Goal: Task Accomplishment & Management: Complete application form

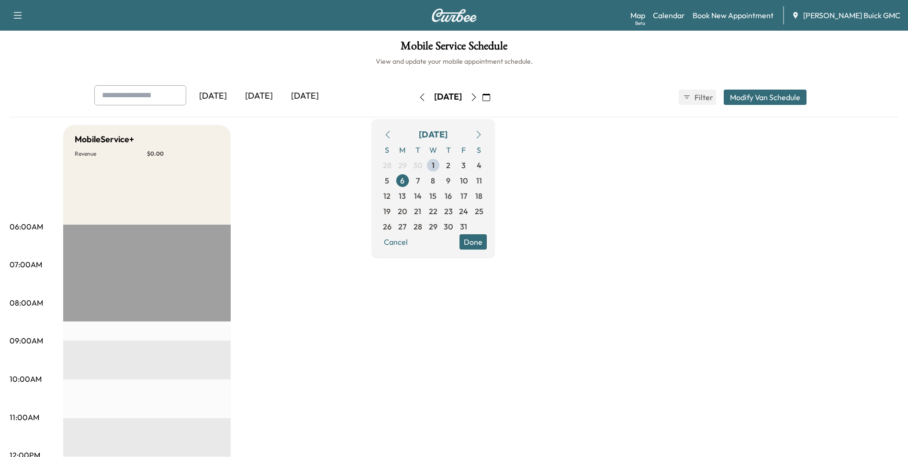
drag, startPoint x: 572, startPoint y: 226, endPoint x: 565, endPoint y: 226, distance: 6.8
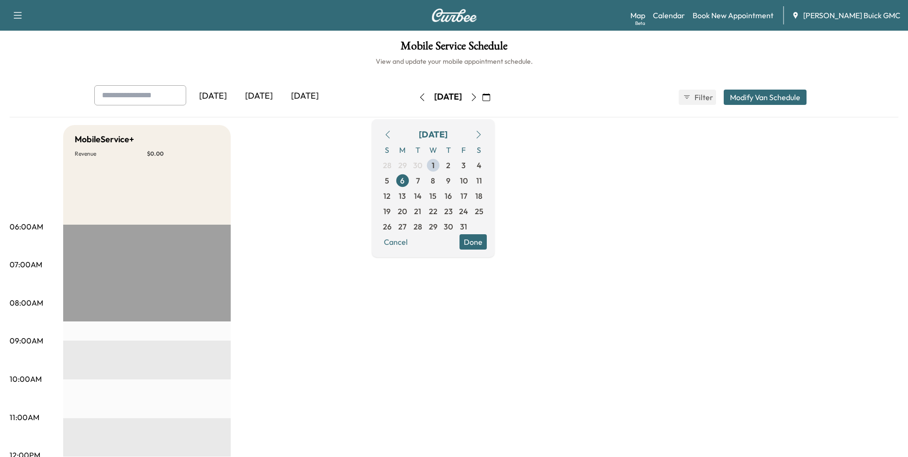
click at [741, 14] on link "Book New Appointment" at bounding box center [733, 15] width 81 height 11
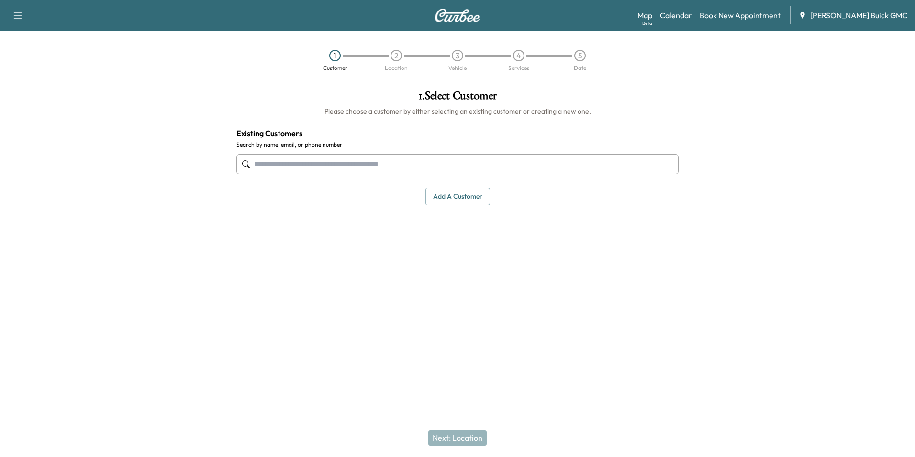
click at [358, 161] on input "text" at bounding box center [458, 164] width 442 height 20
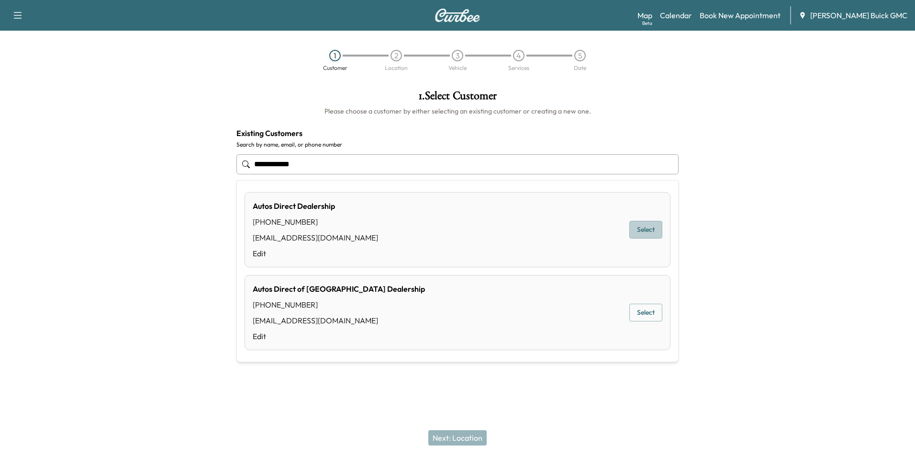
click at [644, 225] on button "Select" at bounding box center [646, 230] width 33 height 18
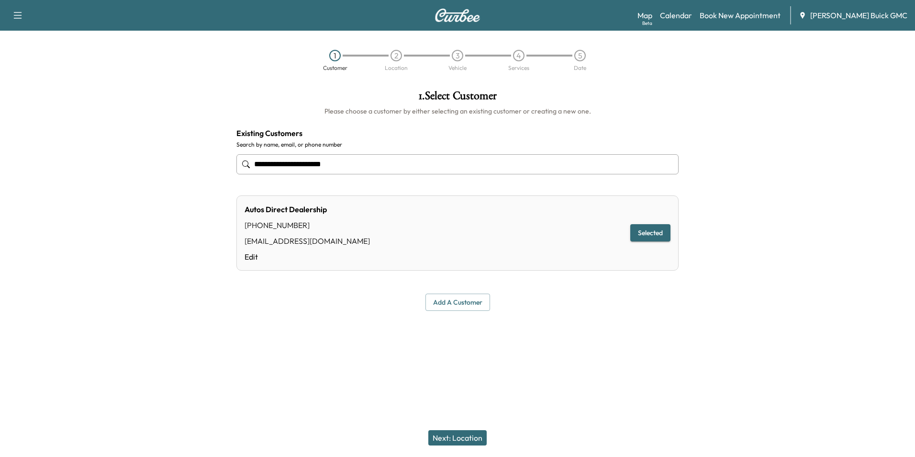
type input "**********"
click at [576, 342] on div at bounding box center [457, 333] width 915 height 31
click at [466, 436] on button "Next: Location" at bounding box center [457, 437] width 58 height 15
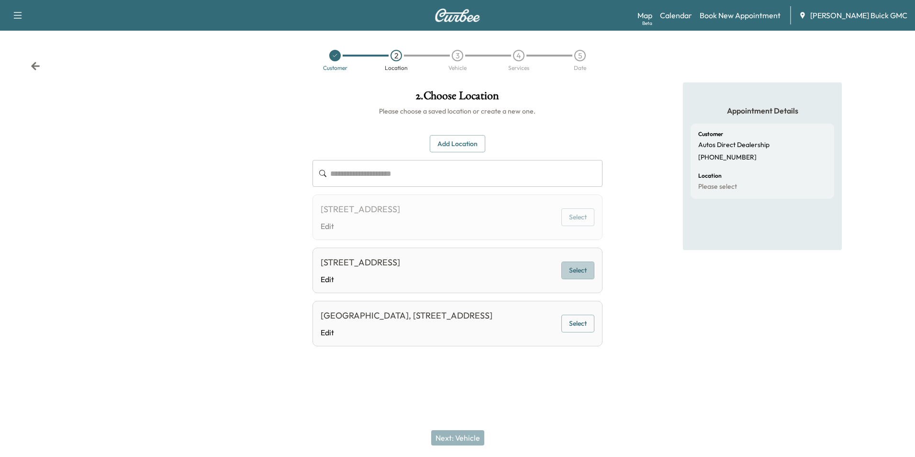
click at [574, 269] on button "Select" at bounding box center [578, 270] width 33 height 18
click at [461, 438] on button "Next: Vehicle" at bounding box center [457, 437] width 53 height 15
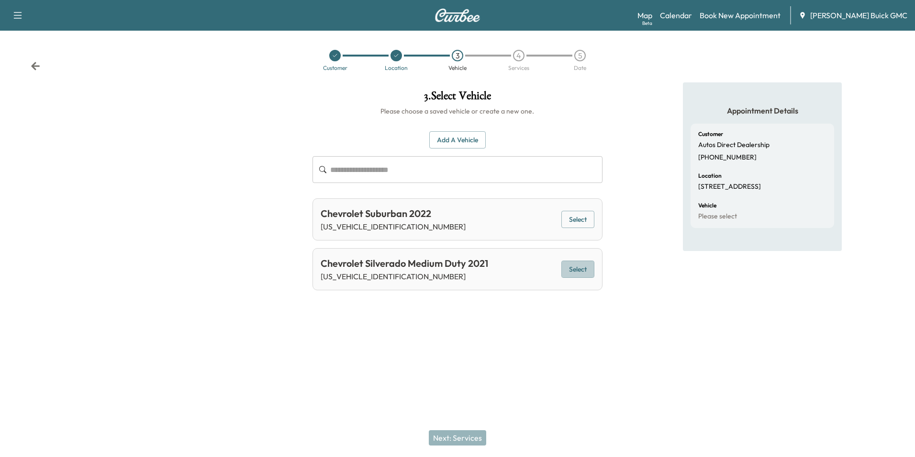
click at [572, 267] on button "Select" at bounding box center [578, 269] width 33 height 18
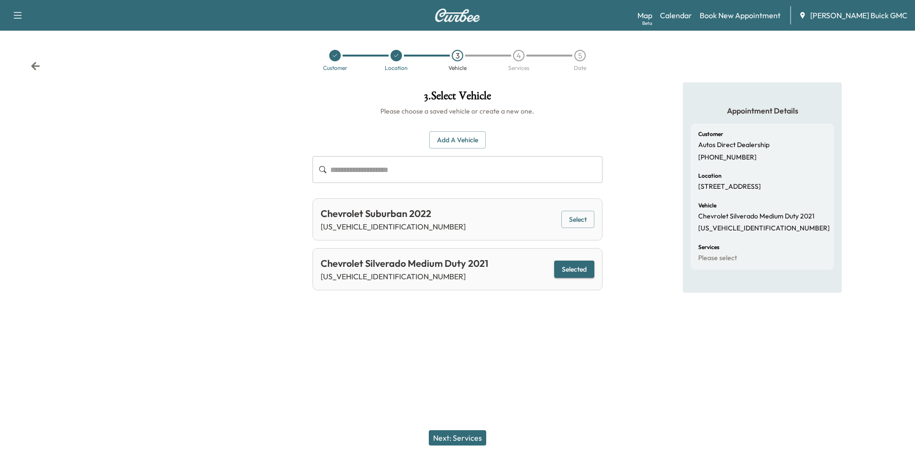
click at [465, 435] on button "Next: Services" at bounding box center [457, 437] width 57 height 15
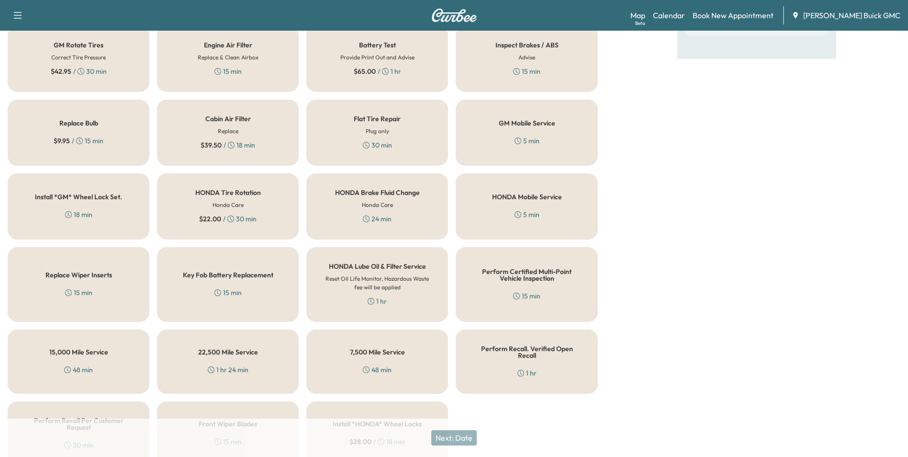
scroll to position [274, 0]
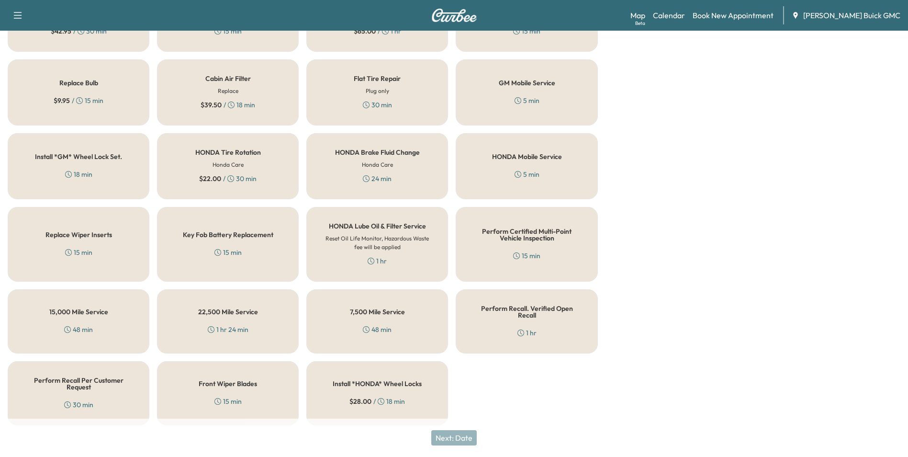
click at [58, 381] on h5 "Perform Recall Per Customer Request" at bounding box center [78, 383] width 110 height 13
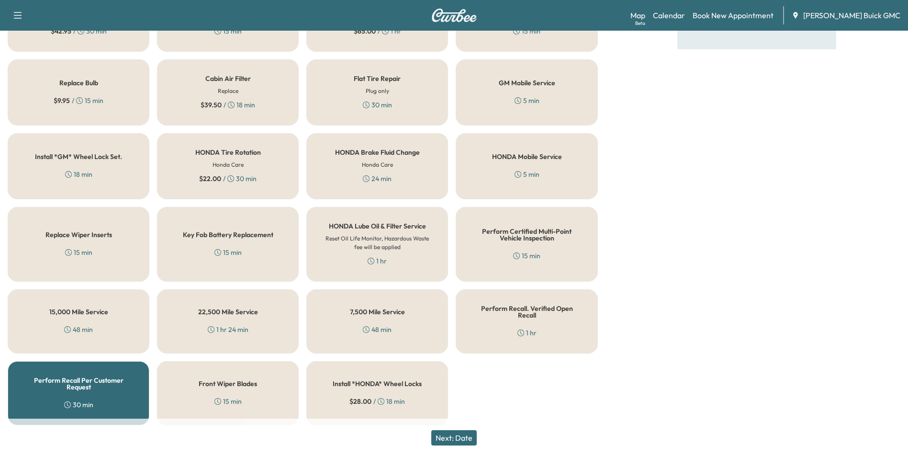
click at [471, 434] on button "Next: Date" at bounding box center [453, 437] width 45 height 15
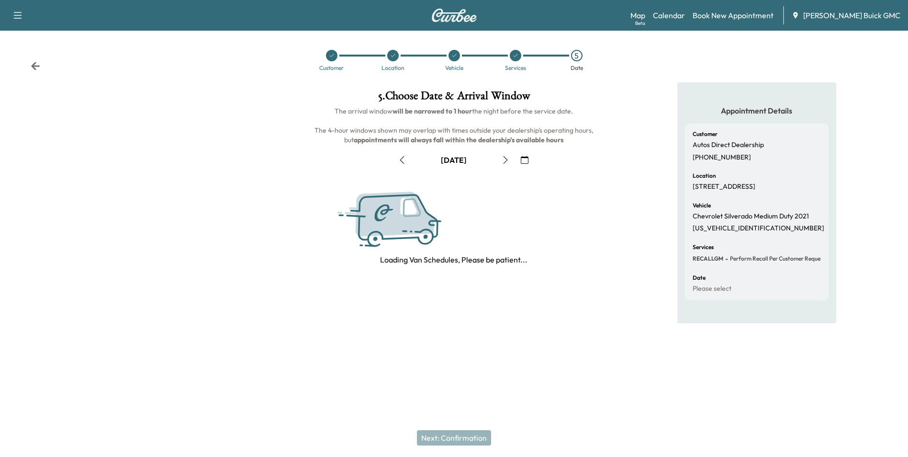
scroll to position [0, 0]
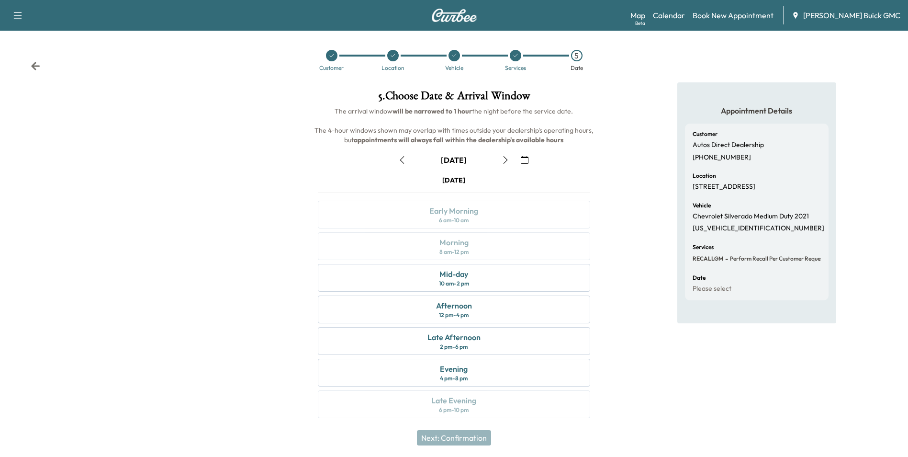
click at [524, 158] on icon "button" at bounding box center [525, 160] width 8 height 8
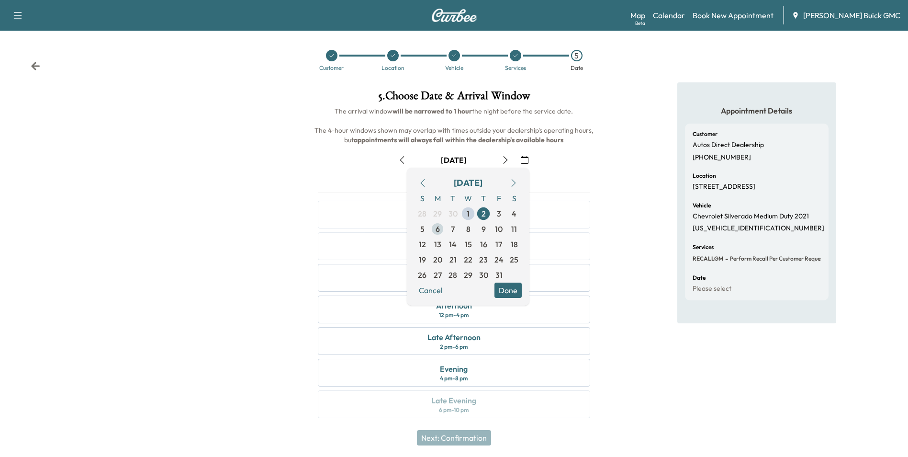
click at [439, 227] on span "6" at bounding box center [438, 228] width 4 height 11
click at [508, 287] on button "Done" at bounding box center [508, 289] width 27 height 15
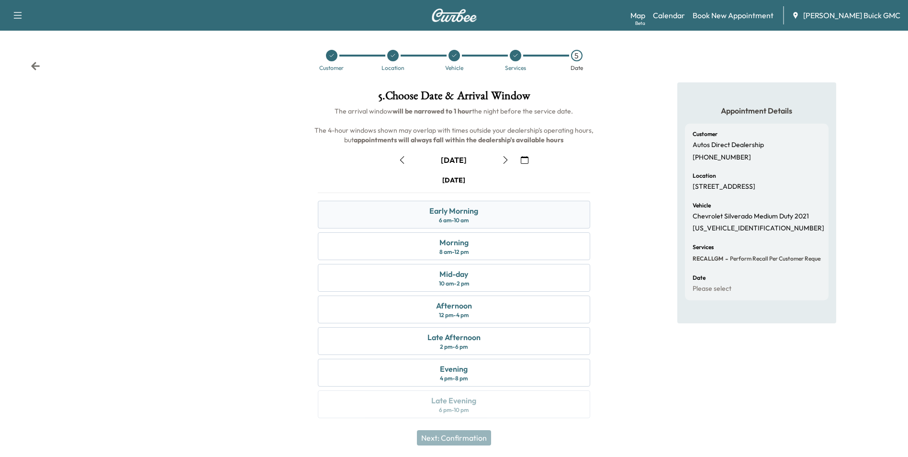
click at [482, 211] on div "Early Morning 6 am - 10 am" at bounding box center [454, 215] width 272 height 28
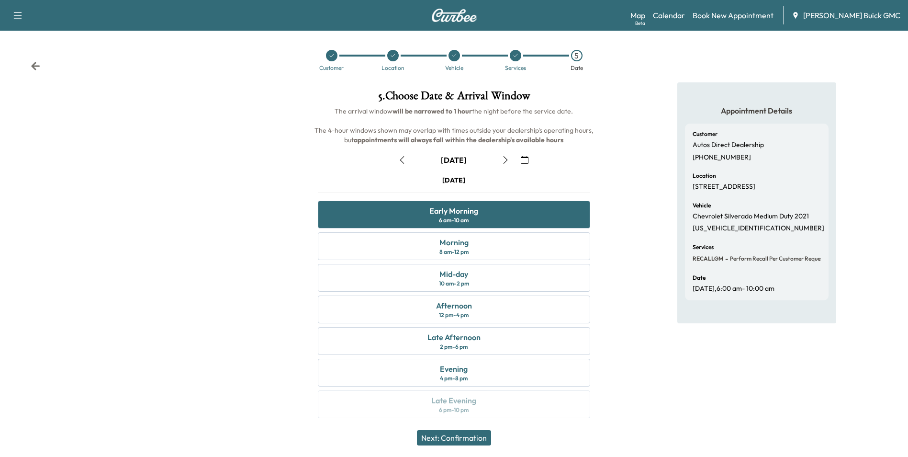
click at [472, 437] on button "Next: Confirmation" at bounding box center [454, 437] width 74 height 15
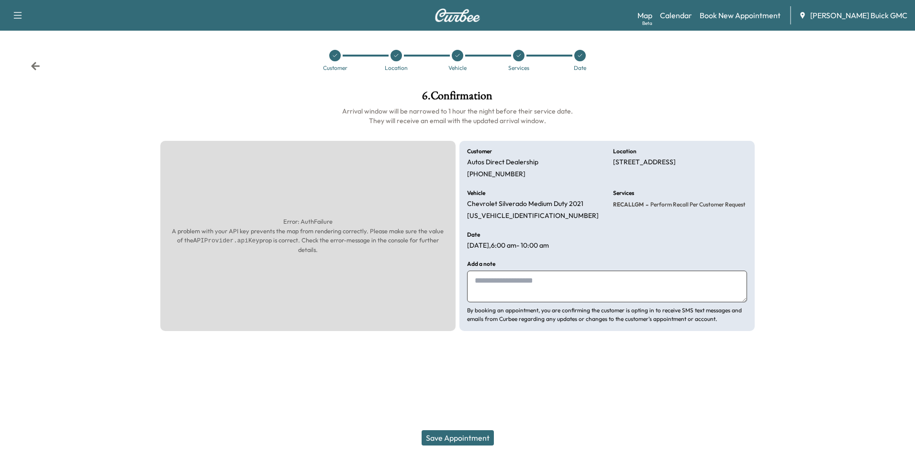
click at [499, 288] on textarea at bounding box center [607, 287] width 280 height 32
type textarea "**********"
click at [479, 435] on button "Save Appointment" at bounding box center [458, 437] width 72 height 15
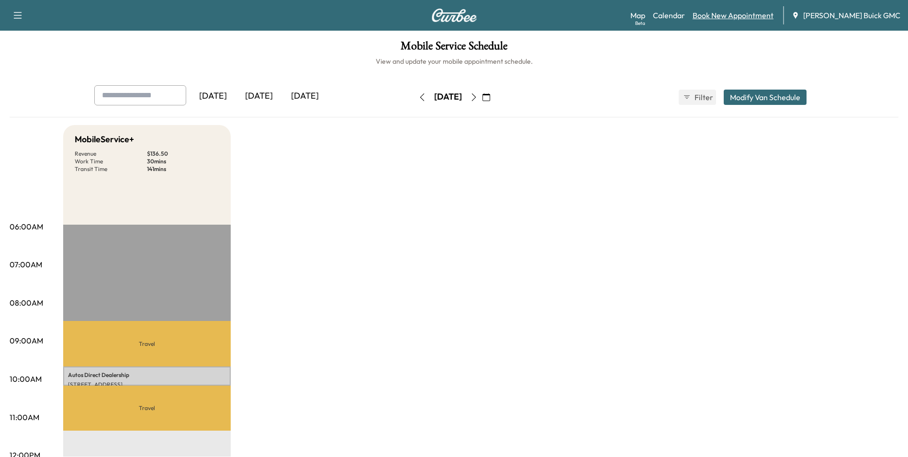
click at [741, 14] on link "Book New Appointment" at bounding box center [733, 15] width 81 height 11
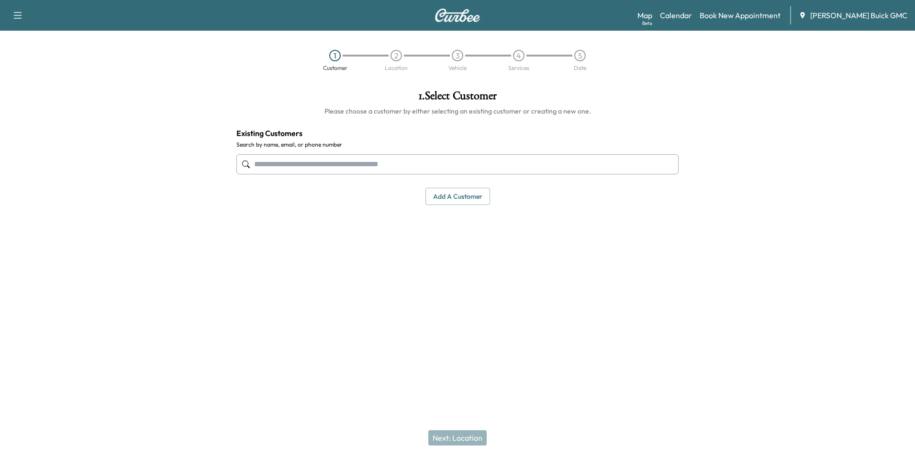
click at [376, 164] on input "text" at bounding box center [458, 164] width 442 height 20
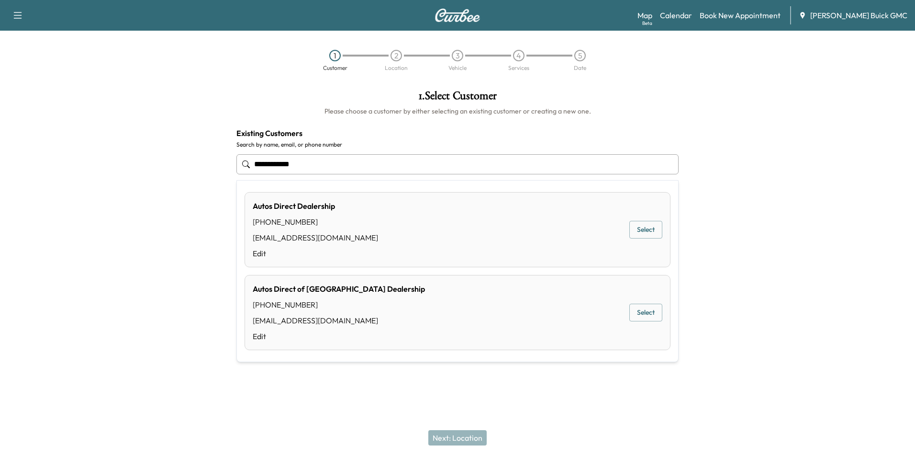
click at [643, 227] on button "Select" at bounding box center [646, 230] width 33 height 18
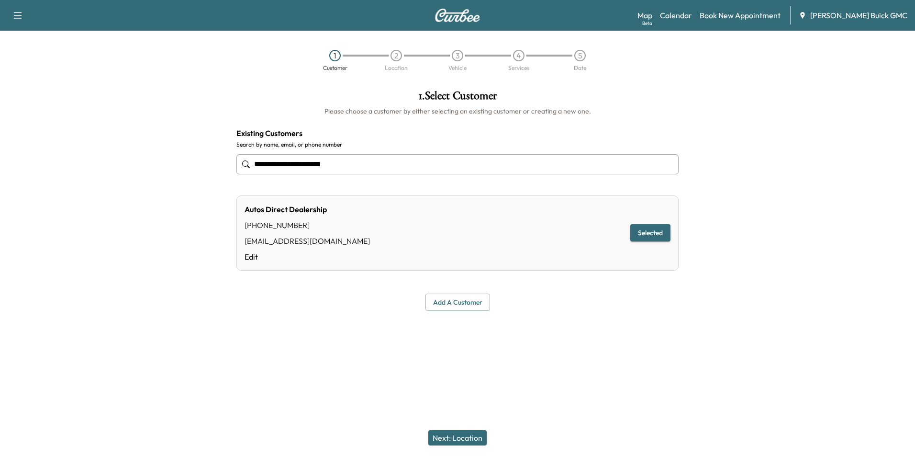
type input "**********"
click at [461, 435] on button "Next: Location" at bounding box center [457, 437] width 58 height 15
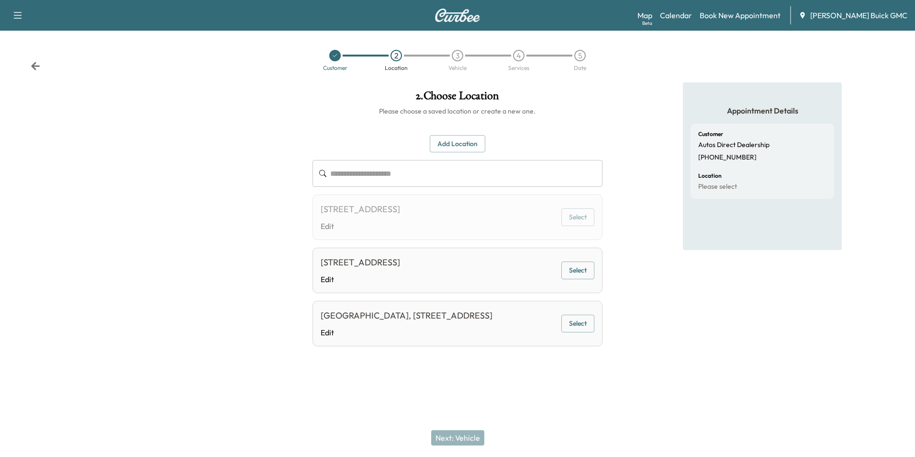
click at [575, 269] on button "Select" at bounding box center [578, 270] width 33 height 18
click at [464, 435] on button "Next: Vehicle" at bounding box center [457, 437] width 53 height 15
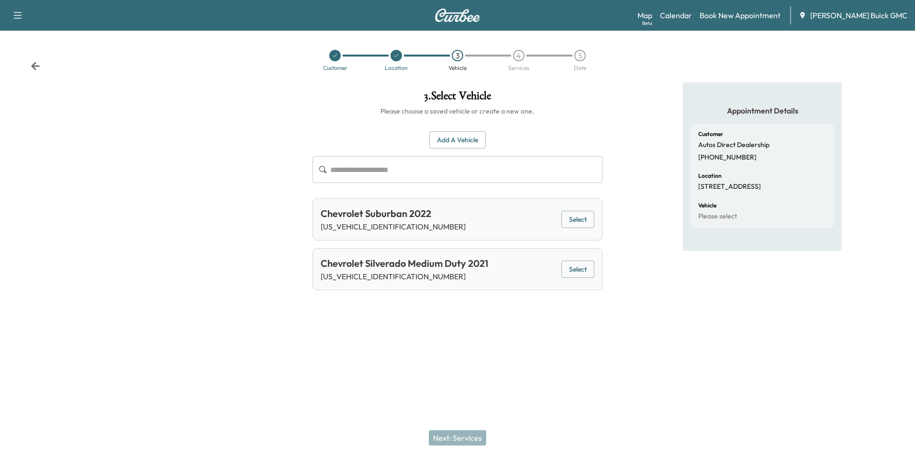
click at [573, 215] on button "Select" at bounding box center [578, 220] width 33 height 18
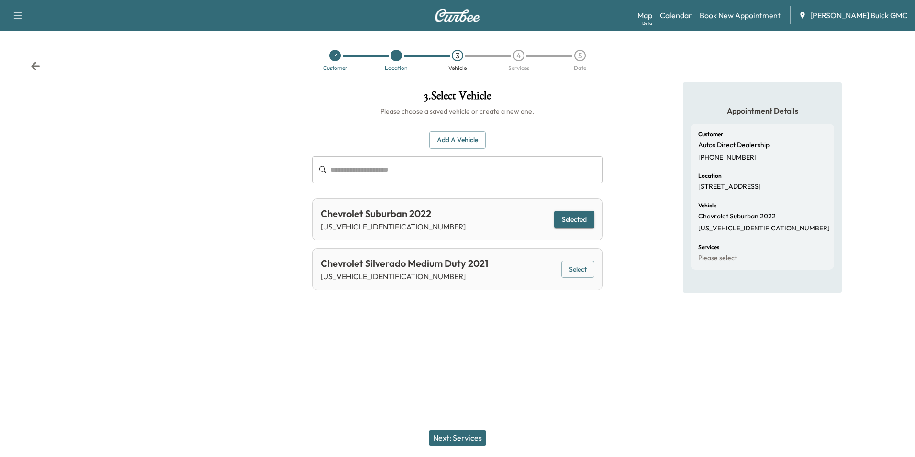
click at [576, 329] on div at bounding box center [457, 326] width 915 height 31
click at [473, 435] on button "Next: Services" at bounding box center [457, 437] width 57 height 15
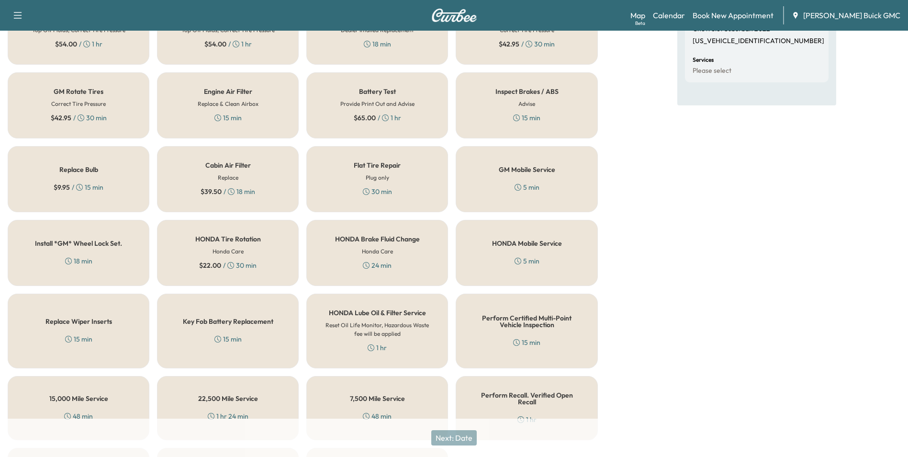
scroll to position [274, 0]
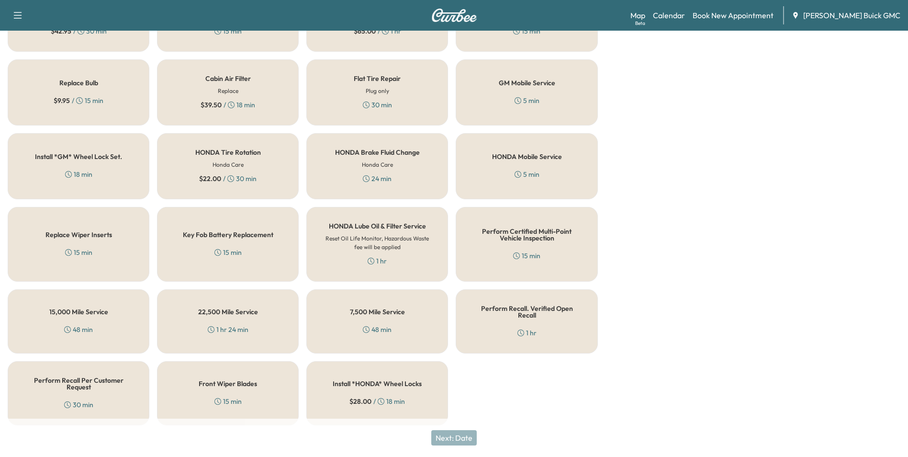
click at [87, 378] on h5 "Perform Recall Per Customer Request" at bounding box center [78, 383] width 110 height 13
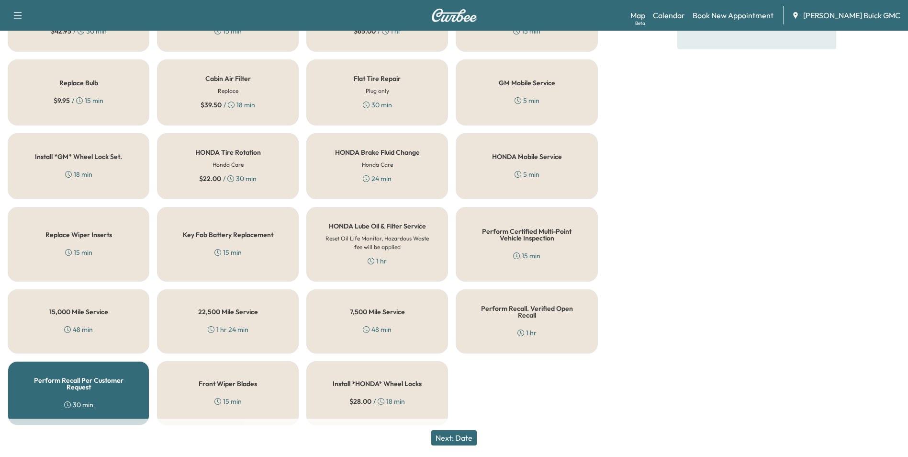
click at [464, 434] on button "Next: Date" at bounding box center [453, 437] width 45 height 15
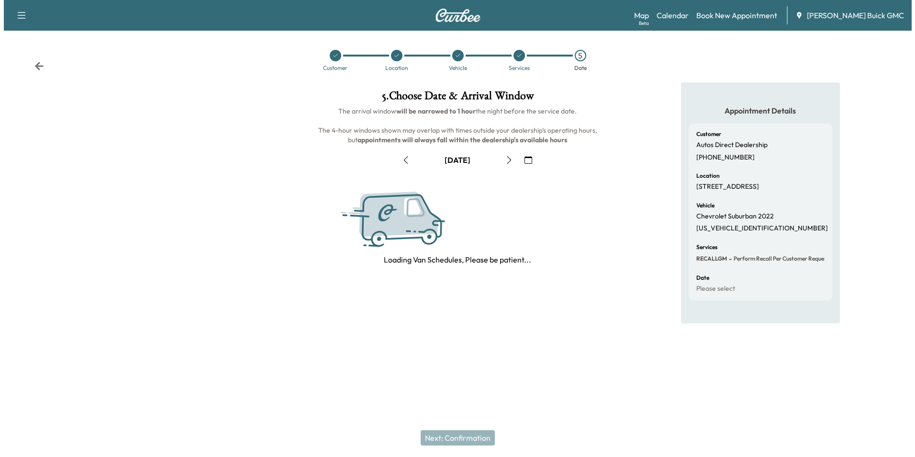
scroll to position [0, 0]
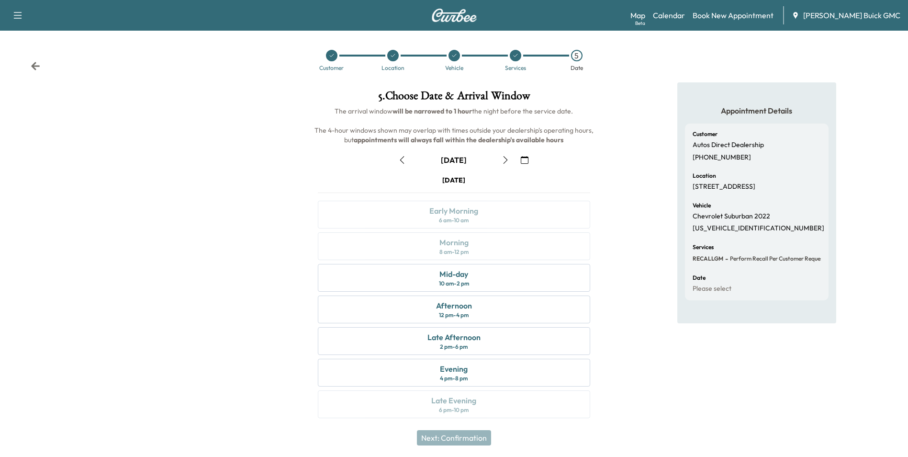
click at [505, 158] on icon "button" at bounding box center [506, 160] width 8 height 8
click at [506, 160] on icon "button" at bounding box center [506, 160] width 8 height 8
click at [482, 242] on div "Morning 8 am - 12 pm" at bounding box center [454, 246] width 272 height 28
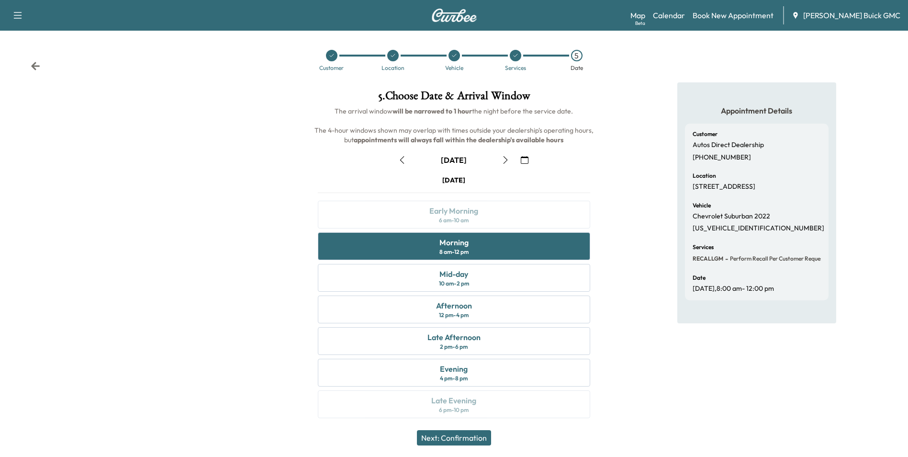
click at [470, 436] on button "Next: Confirmation" at bounding box center [454, 437] width 74 height 15
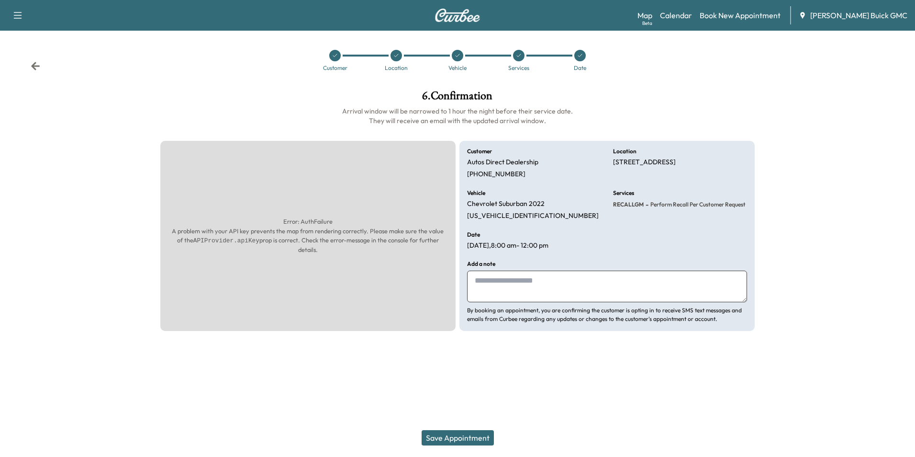
click at [502, 280] on textarea at bounding box center [607, 287] width 280 height 32
type textarea "**********"
click at [461, 437] on button "Save Appointment" at bounding box center [458, 437] width 72 height 15
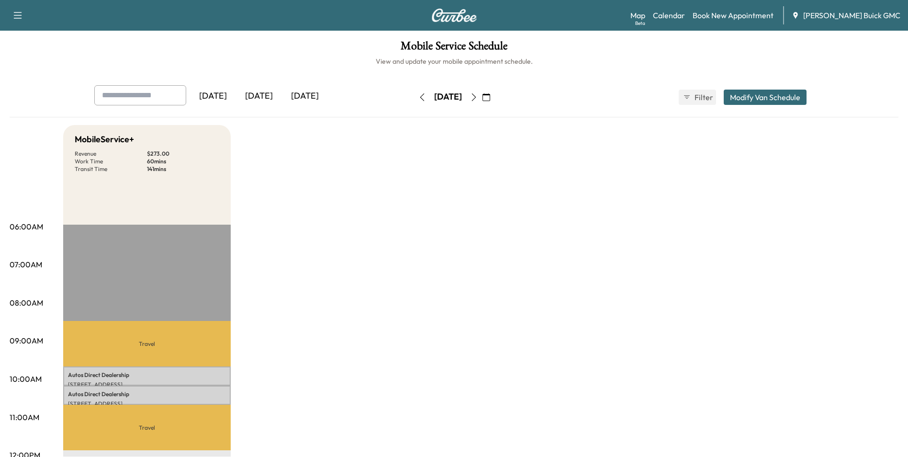
click at [750, 12] on link "Book New Appointment" at bounding box center [733, 15] width 81 height 11
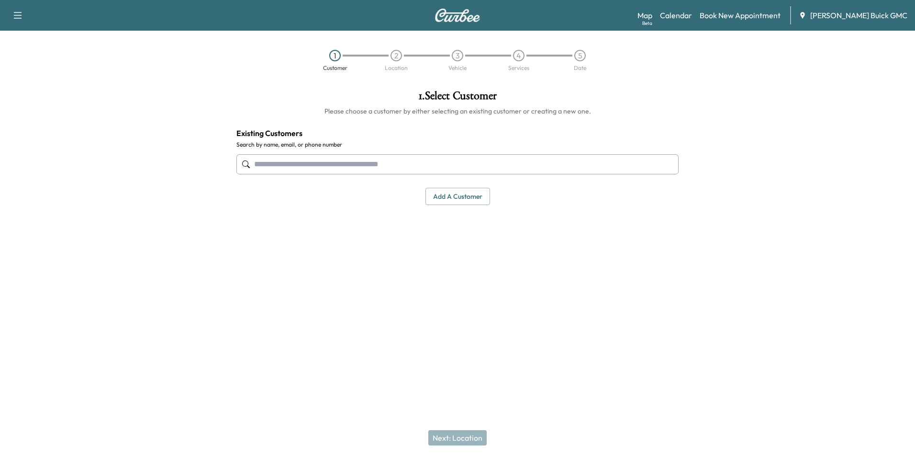
click at [378, 163] on input "text" at bounding box center [458, 164] width 442 height 20
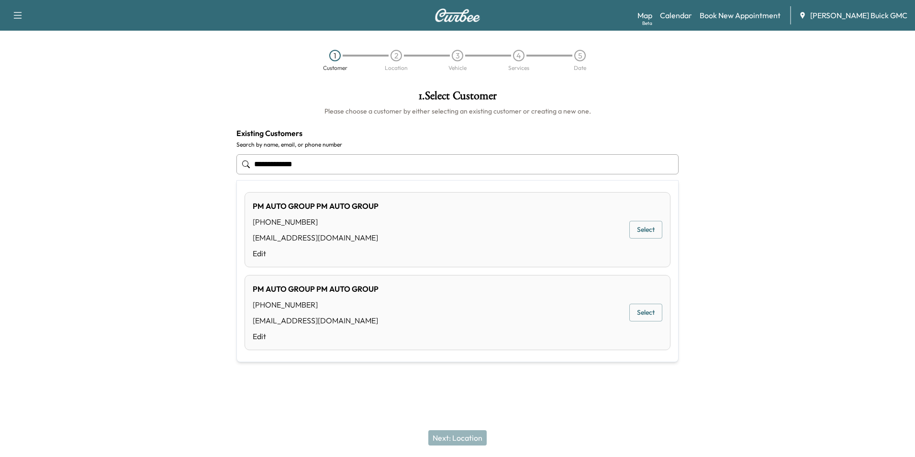
click at [641, 226] on button "Select" at bounding box center [646, 230] width 33 height 18
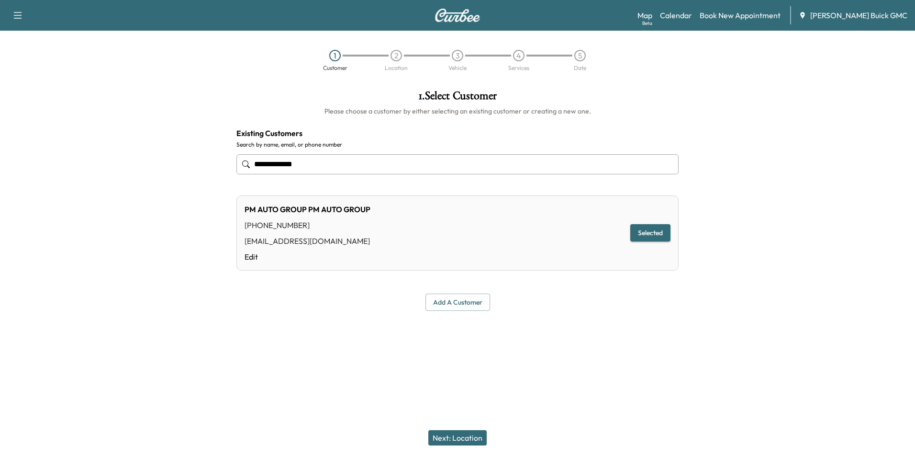
type input "**********"
click at [464, 433] on button "Next: Location" at bounding box center [457, 437] width 58 height 15
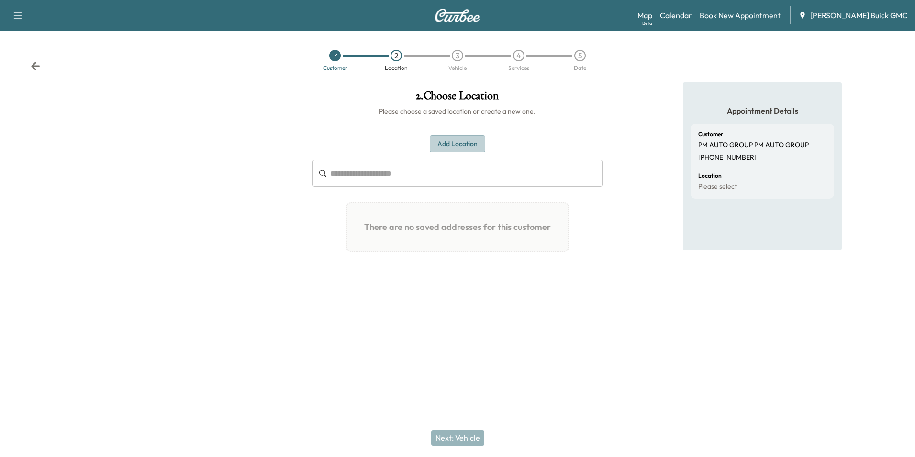
click at [460, 141] on button "Add Location" at bounding box center [458, 144] width 56 height 18
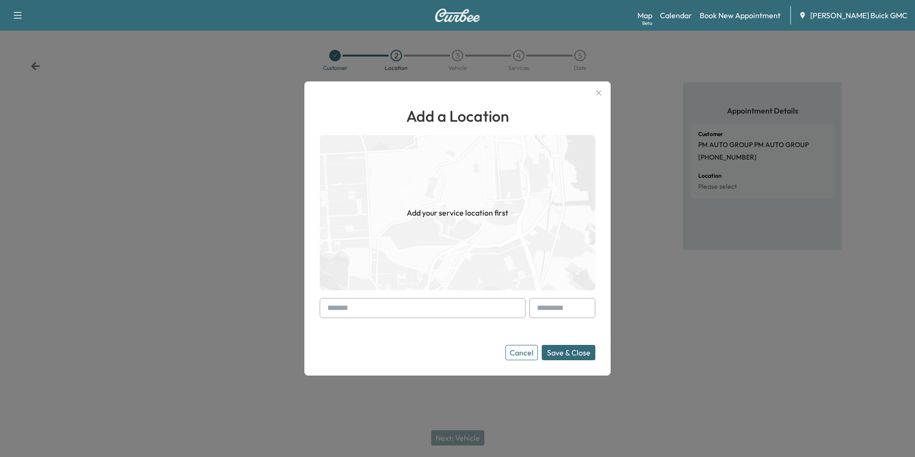
click at [407, 313] on input "text" at bounding box center [423, 308] width 206 height 20
type input "**********"
click at [572, 353] on button "Save & Close" at bounding box center [569, 352] width 54 height 15
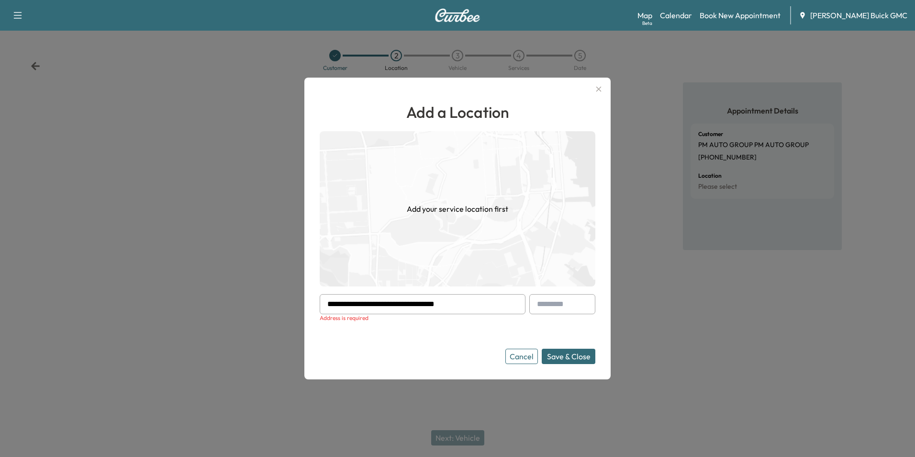
click at [598, 87] on icon "button" at bounding box center [598, 88] width 11 height 11
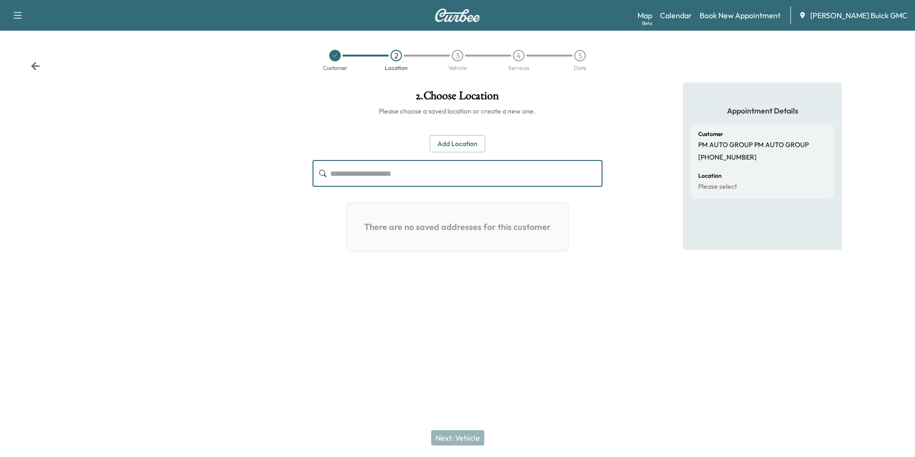
click at [389, 175] on input "text" at bounding box center [466, 173] width 272 height 27
type input "**********"
click at [487, 370] on div "**********" at bounding box center [457, 228] width 915 height 457
click at [486, 314] on div at bounding box center [457, 326] width 915 height 31
click at [459, 143] on button "Add Location" at bounding box center [458, 144] width 56 height 18
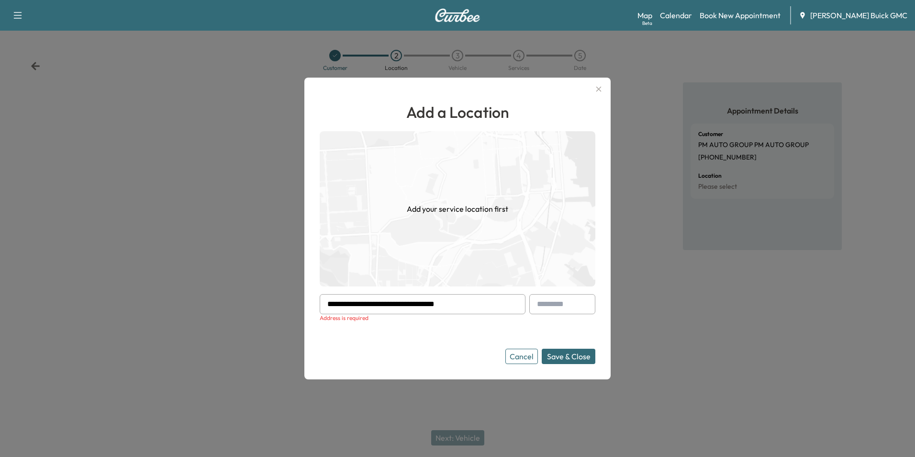
click at [483, 301] on input "**********" at bounding box center [423, 304] width 206 height 20
type input "**********"
click at [580, 336] on form "**********" at bounding box center [458, 329] width 276 height 70
click at [577, 354] on button "Save & Close" at bounding box center [569, 356] width 54 height 15
click at [446, 341] on form "**********" at bounding box center [458, 329] width 276 height 70
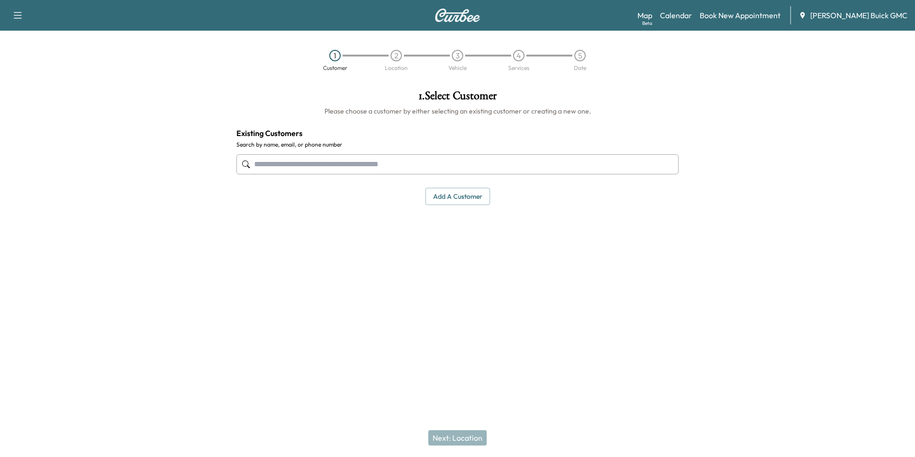
click at [302, 162] on input "text" at bounding box center [458, 164] width 442 height 20
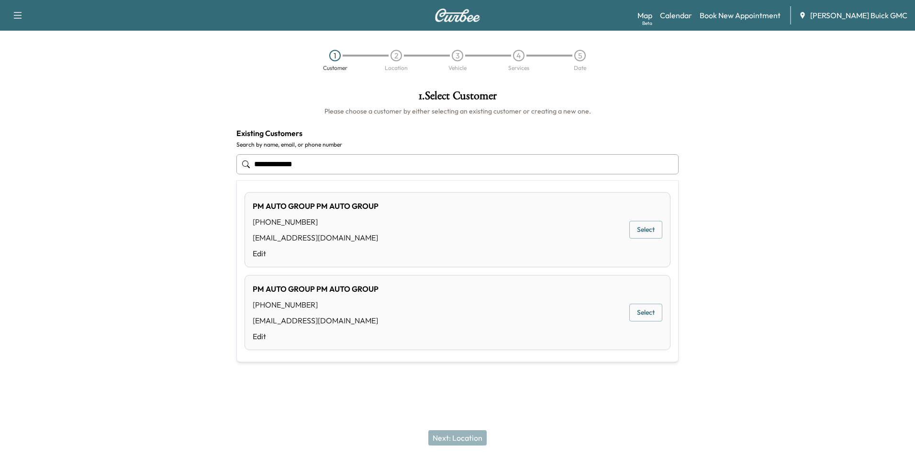
click at [644, 224] on button "Select" at bounding box center [646, 230] width 33 height 18
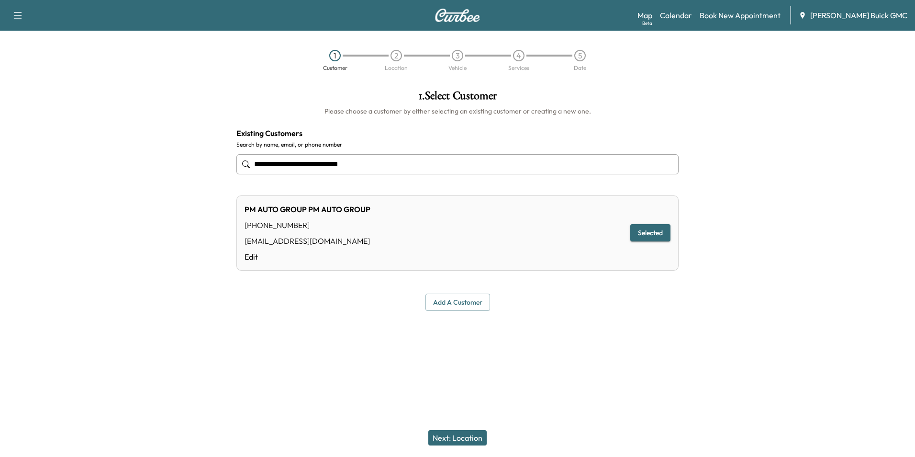
click at [395, 161] on input "**********" at bounding box center [458, 164] width 442 height 20
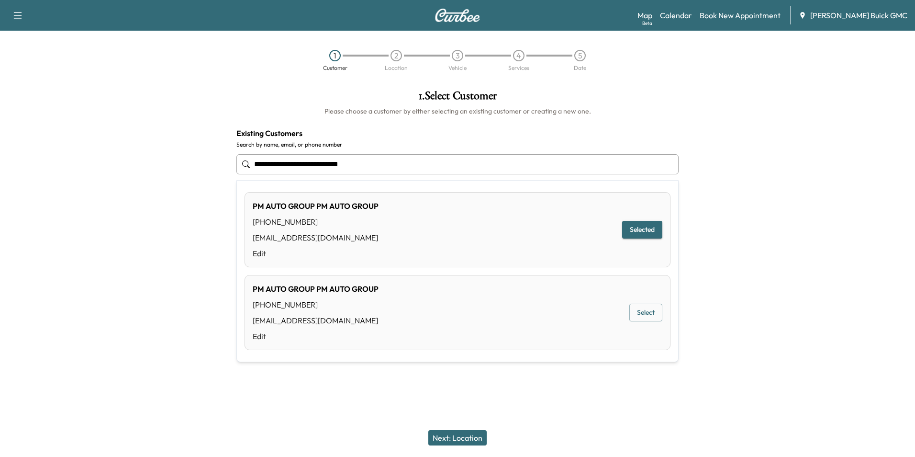
click at [259, 252] on link "Edit" at bounding box center [316, 253] width 126 height 11
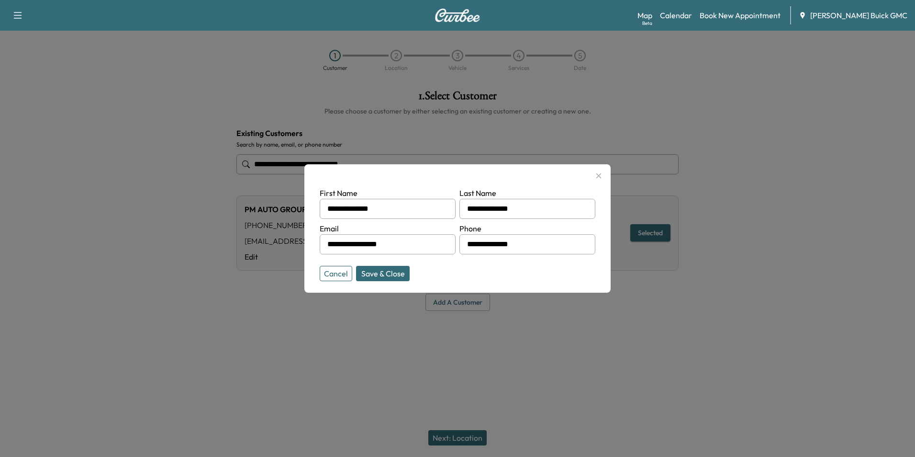
type input "**********"
click at [532, 208] on input "**********" at bounding box center [528, 209] width 136 height 20
type input "*"
type input "**********"
click at [564, 330] on div at bounding box center [457, 228] width 915 height 457
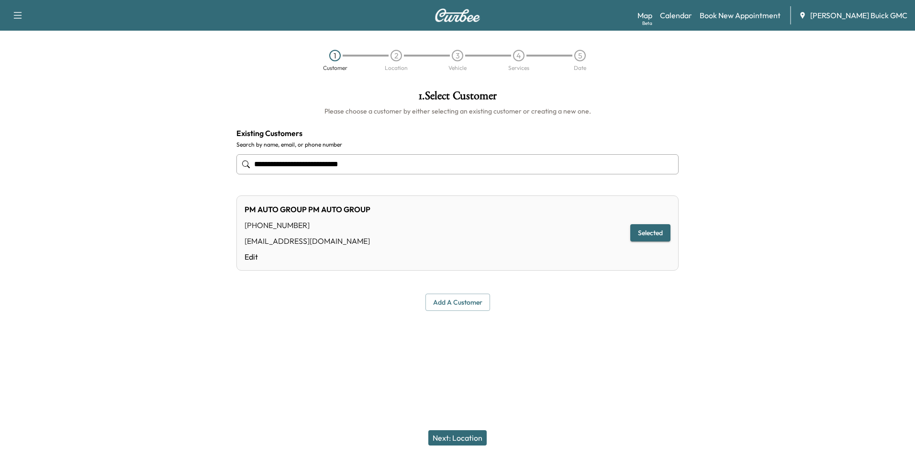
click at [583, 325] on div at bounding box center [457, 333] width 915 height 31
click at [250, 256] on link "Edit" at bounding box center [308, 256] width 126 height 11
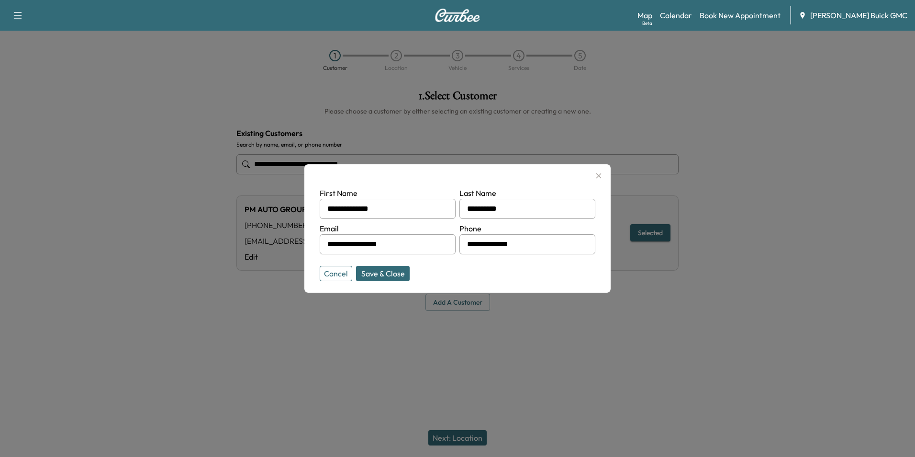
click at [539, 275] on form "**********" at bounding box center [458, 232] width 276 height 90
click at [390, 273] on button "Save & Close" at bounding box center [383, 273] width 54 height 15
type input "**********"
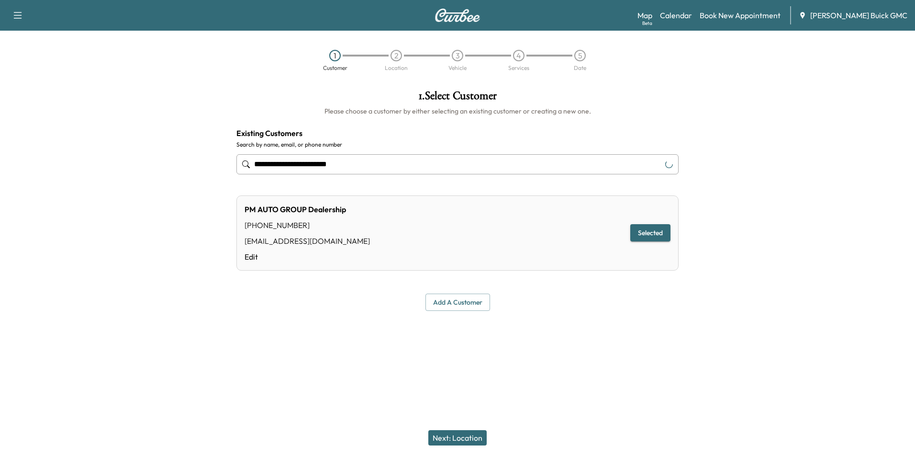
click at [592, 343] on div at bounding box center [457, 333] width 915 height 31
click at [460, 438] on button "Next: Location" at bounding box center [457, 437] width 58 height 15
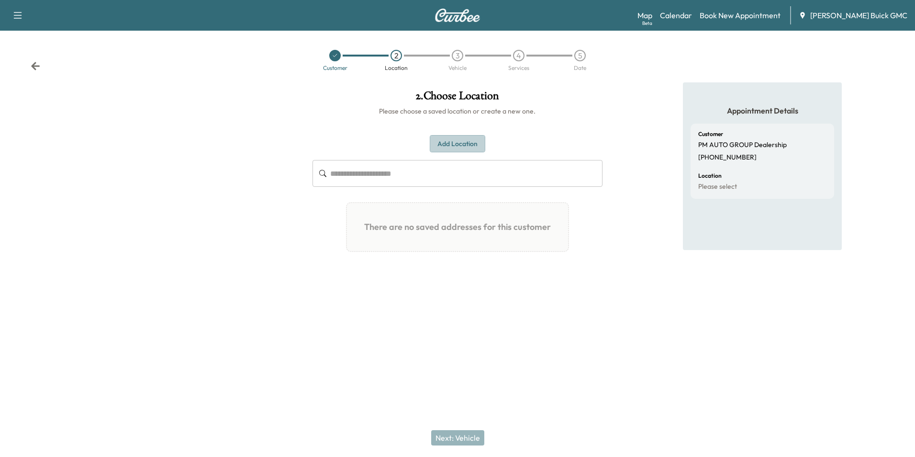
click at [452, 142] on button "Add Location" at bounding box center [458, 144] width 56 height 18
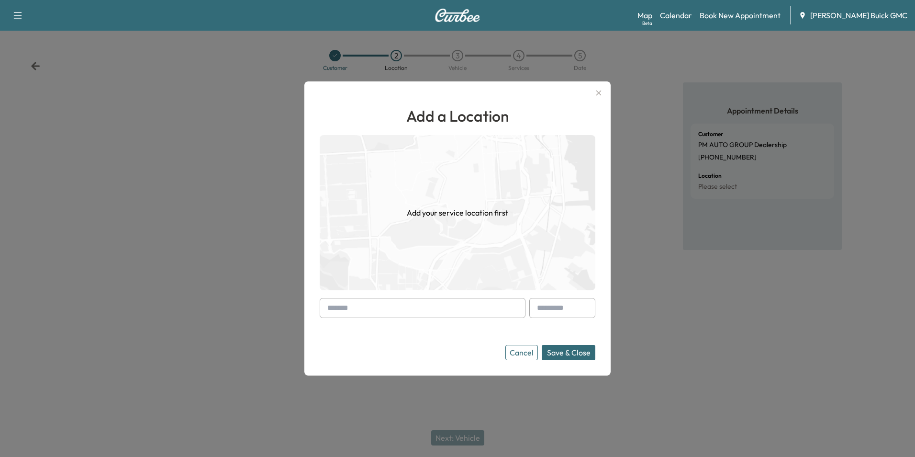
click at [395, 307] on input "text" at bounding box center [423, 308] width 206 height 20
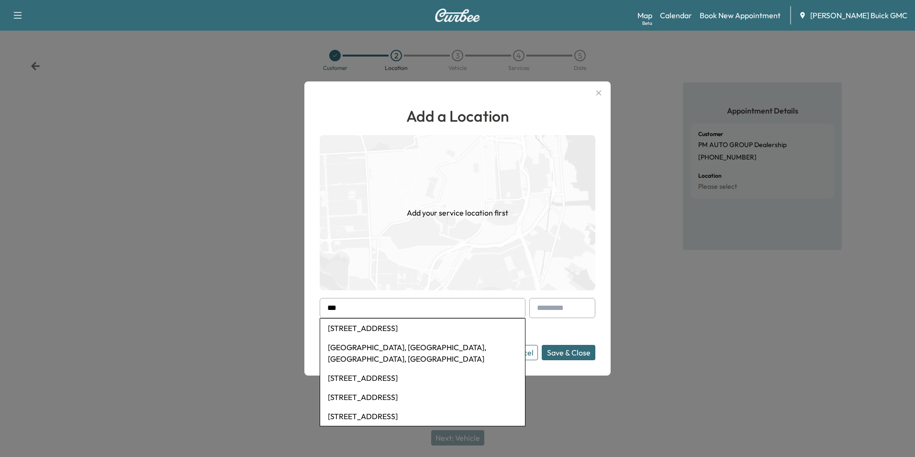
click at [408, 327] on li "25350 Pleasant Valley Road, Chantilly, VA, USA" at bounding box center [422, 327] width 205 height 19
type input "**********"
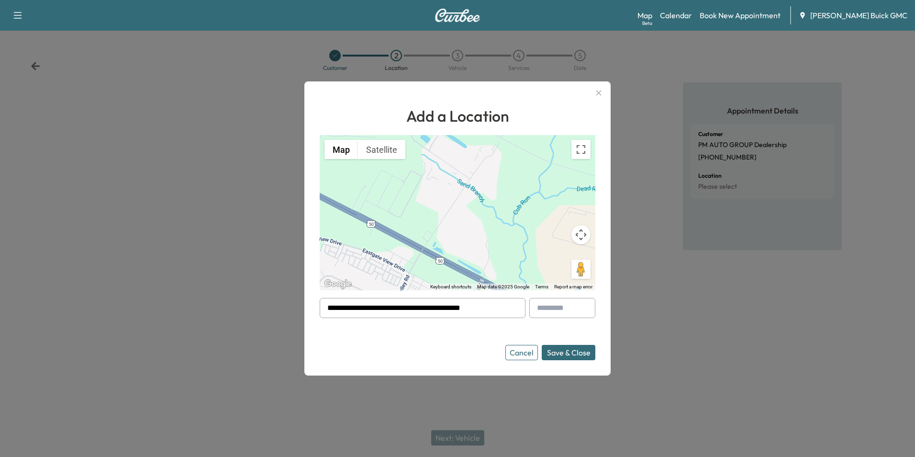
click at [568, 351] on button "Save & Close" at bounding box center [569, 352] width 54 height 15
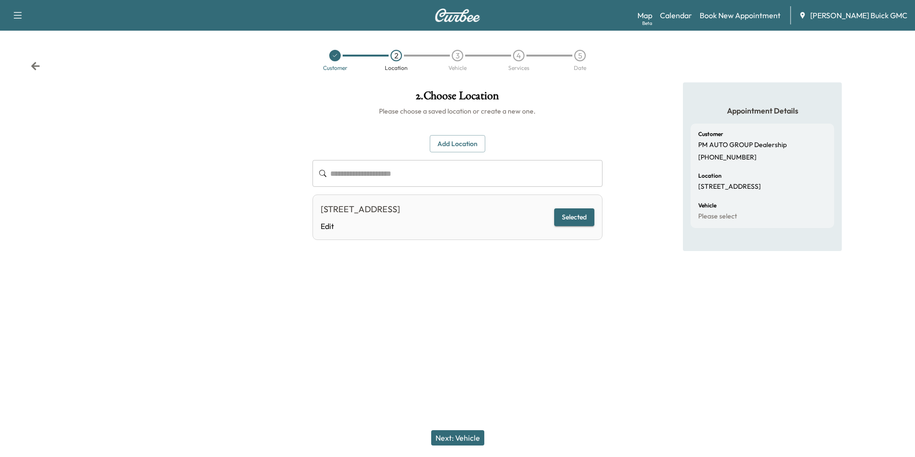
click at [536, 333] on div at bounding box center [457, 326] width 915 height 31
click at [466, 437] on button "Next: Vehicle" at bounding box center [457, 437] width 53 height 15
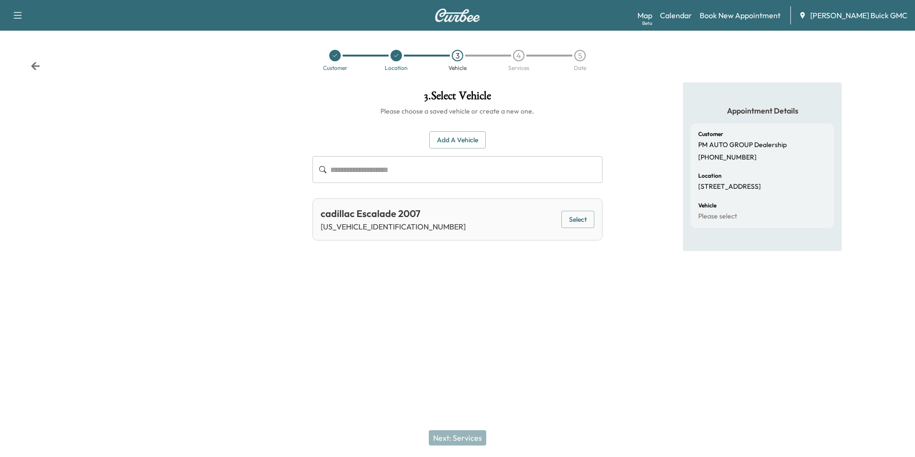
click at [452, 137] on button "Add a Vehicle" at bounding box center [457, 140] width 56 height 18
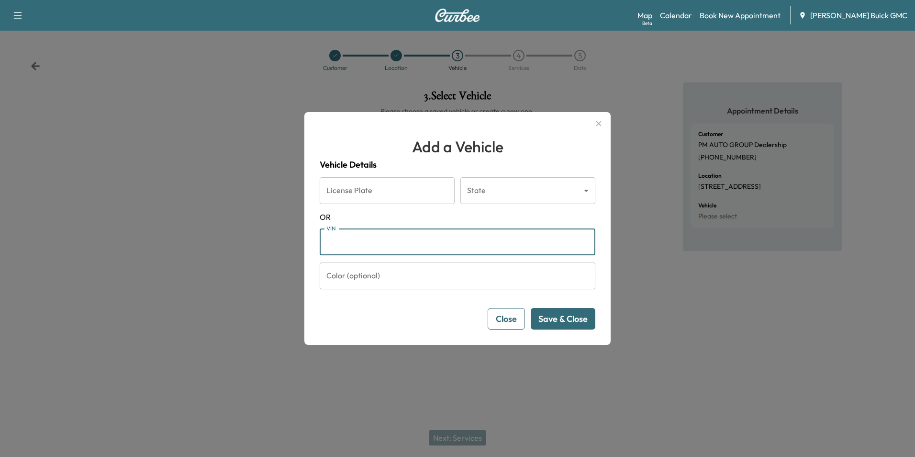
click at [372, 243] on input "VIN" at bounding box center [458, 241] width 276 height 27
type input "**********"
click at [552, 321] on button "Save & Close" at bounding box center [563, 319] width 65 height 22
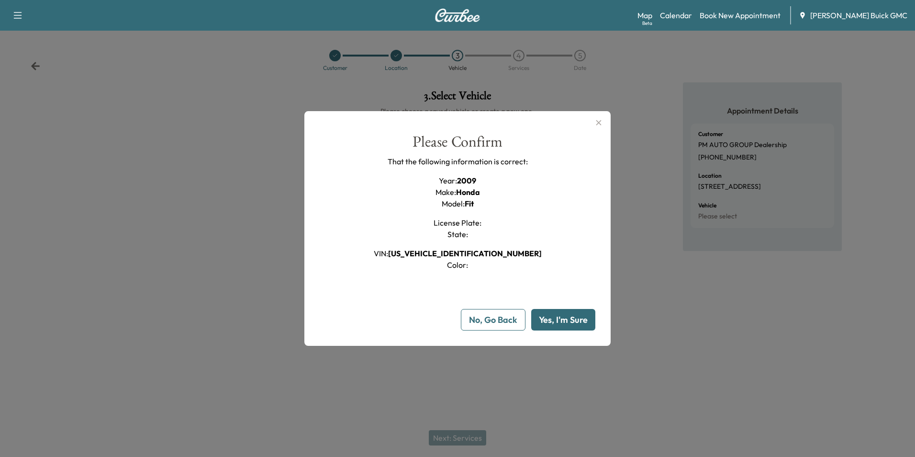
click at [556, 316] on button "Yes, I'm Sure" at bounding box center [563, 320] width 64 height 22
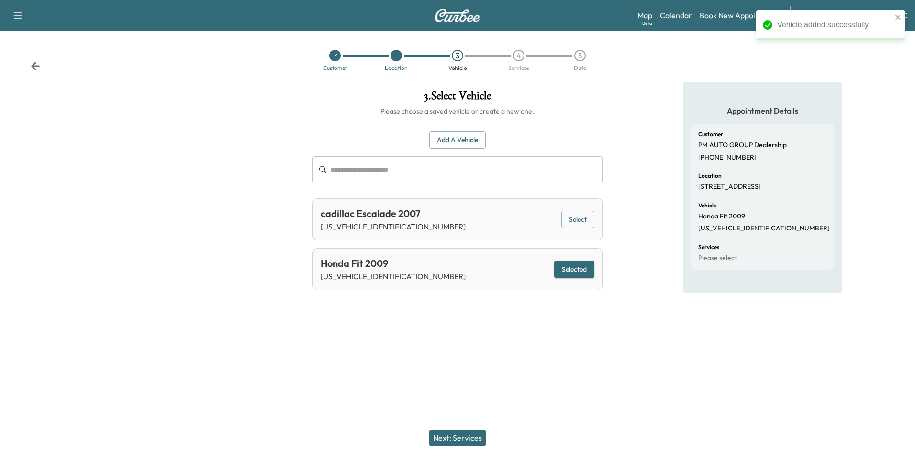
click at [580, 357] on div "Support Log Out Map Beta Calendar Book New Appointment Joyce Koons Buick GMC Cu…" at bounding box center [457, 228] width 915 height 457
click at [467, 436] on button "Next: Services" at bounding box center [457, 437] width 57 height 15
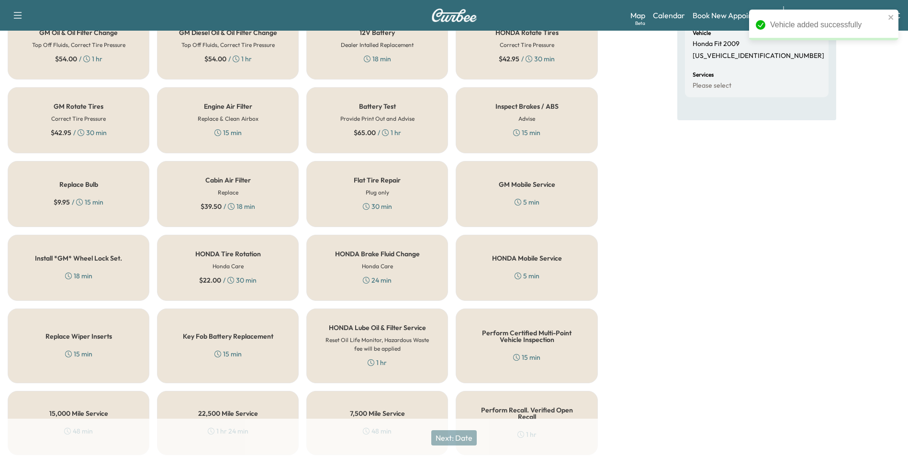
scroll to position [274, 0]
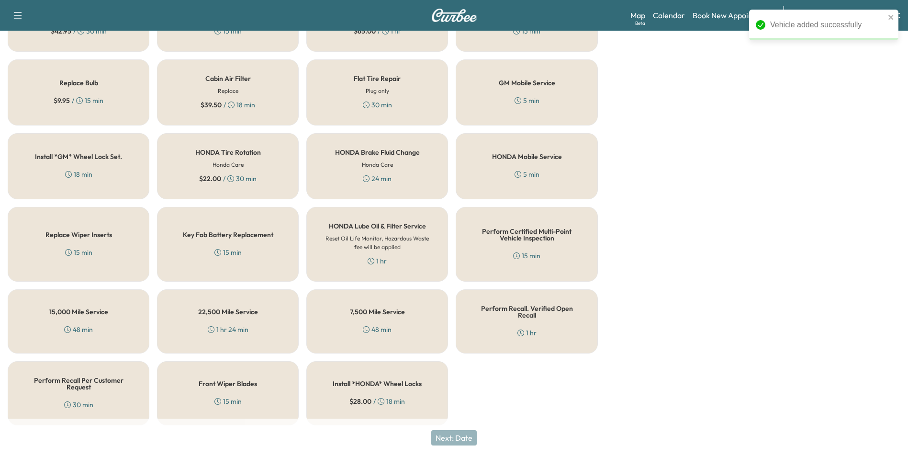
click at [71, 365] on div "Perform Recall Per Customer Request 30 min" at bounding box center [79, 393] width 142 height 64
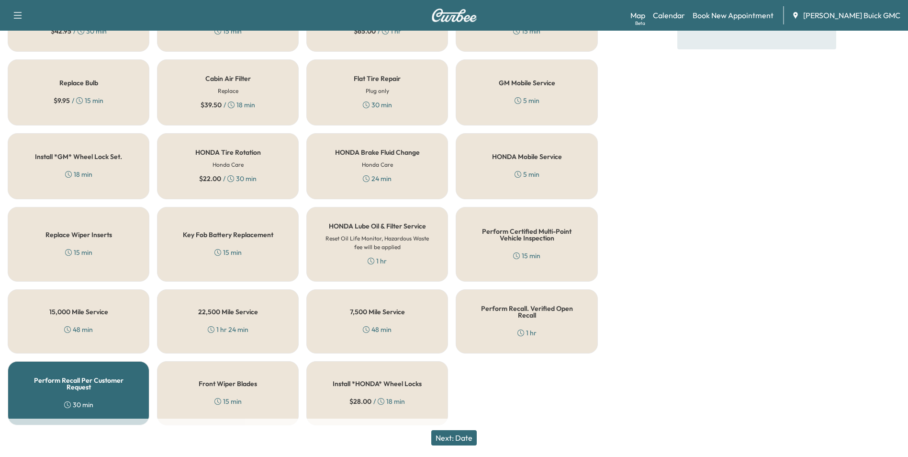
click at [468, 436] on button "Next: Date" at bounding box center [453, 437] width 45 height 15
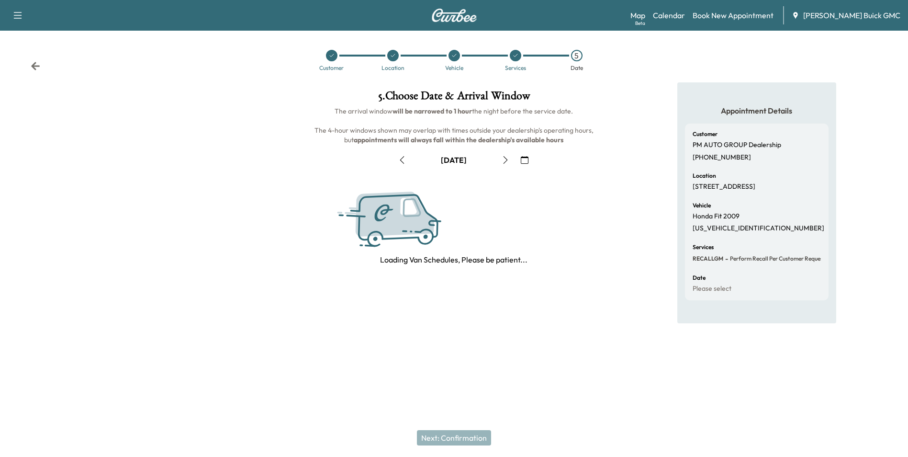
scroll to position [0, 0]
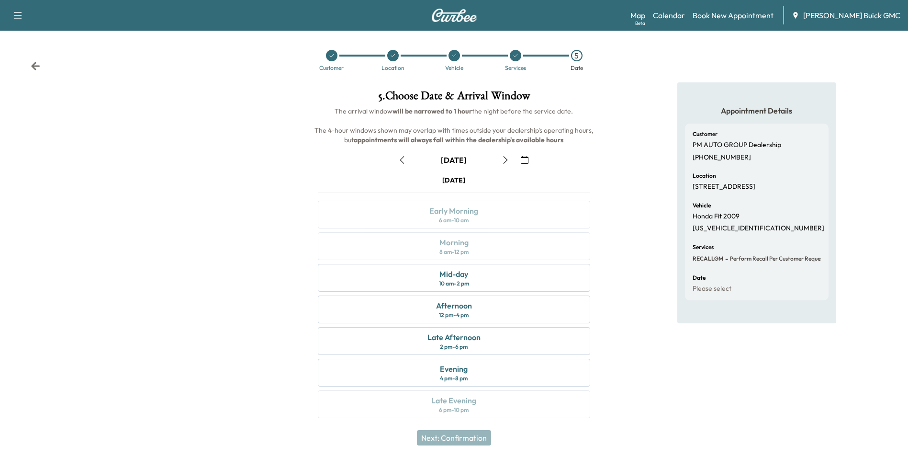
click at [524, 159] on icon "button" at bounding box center [525, 160] width 8 height 8
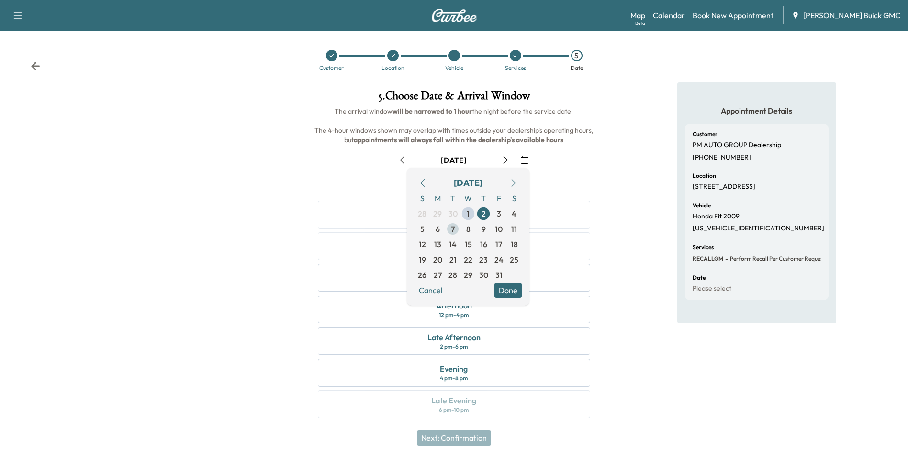
click at [452, 228] on span "7" at bounding box center [453, 228] width 4 height 11
click at [506, 286] on button "Done" at bounding box center [508, 289] width 27 height 15
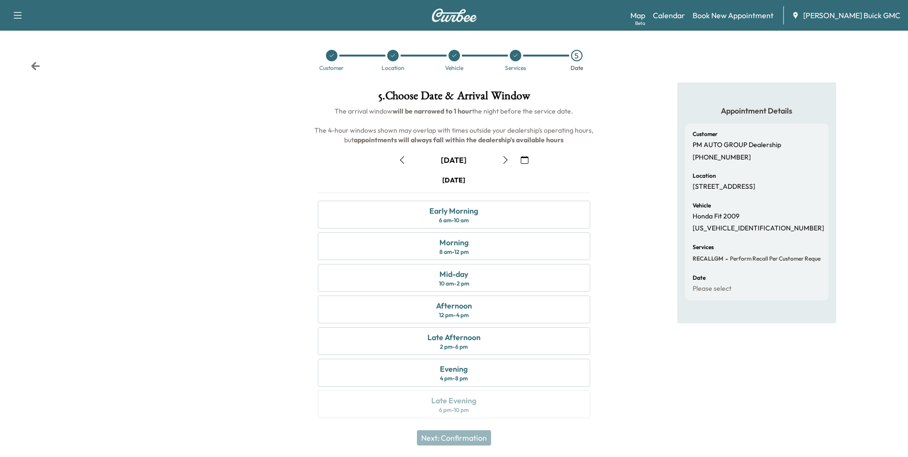
click at [607, 259] on div "Appointment Details Customer PM AUTO GROUP Dealership (703) 270-1858 Location 2…" at bounding box center [757, 255] width 303 height 347
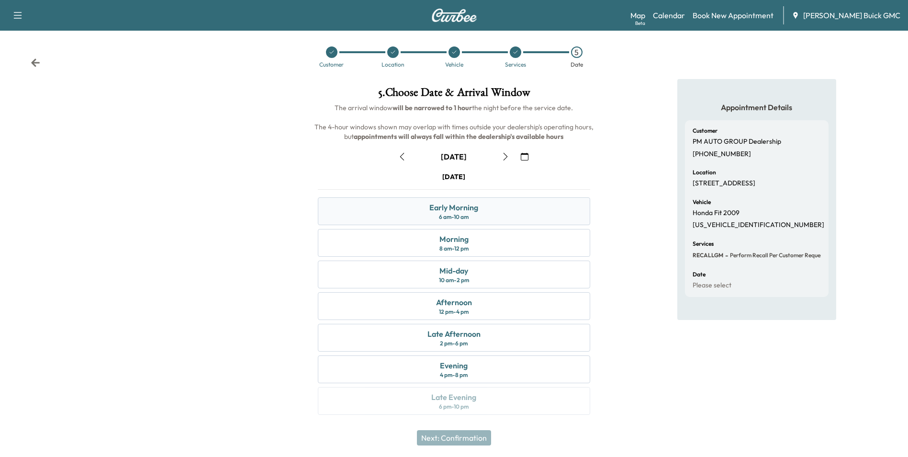
click at [493, 207] on div "Early Morning 6 am - 10 am" at bounding box center [454, 211] width 272 height 28
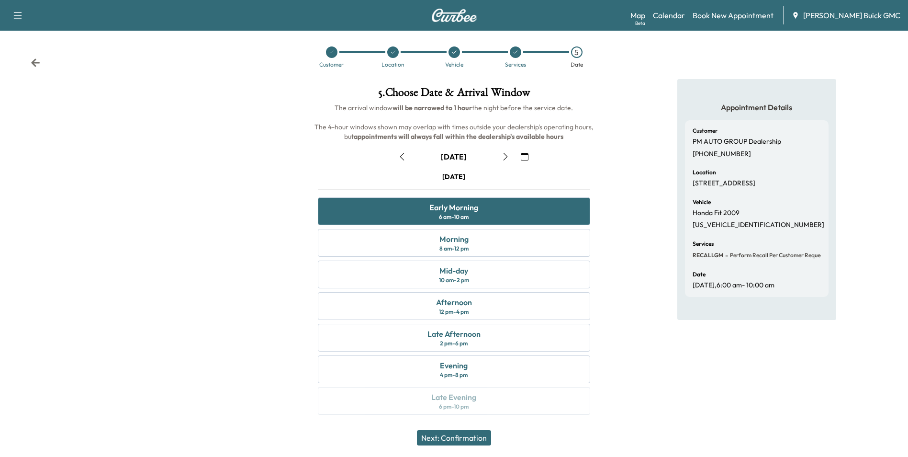
click at [469, 437] on button "Next: Confirmation" at bounding box center [454, 437] width 74 height 15
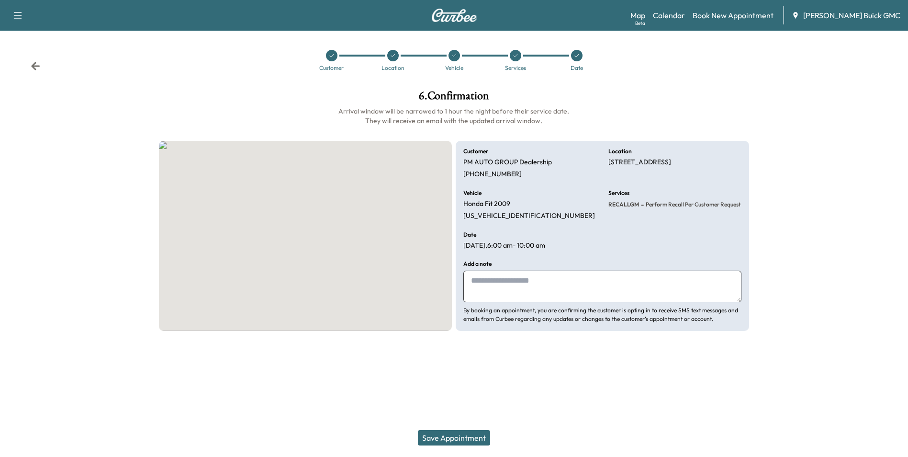
scroll to position [0, 0]
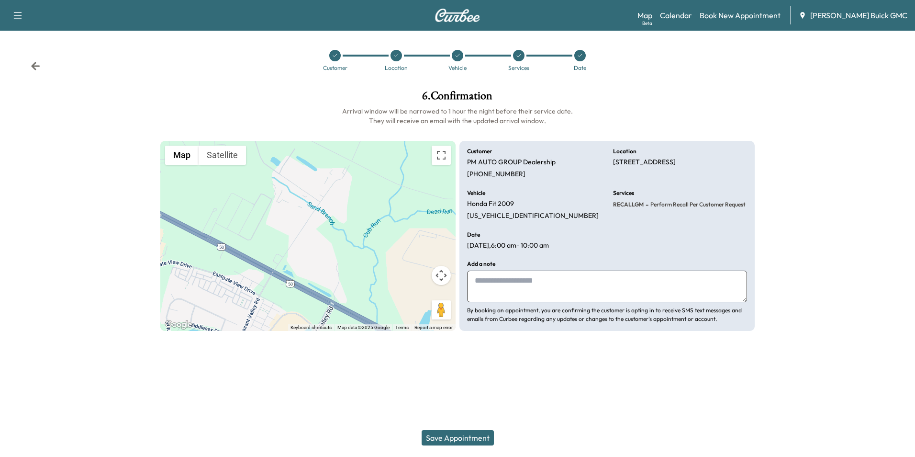
click at [518, 283] on textarea at bounding box center [607, 287] width 280 height 32
type textarea "**********"
click at [466, 436] on button "Save Appointment" at bounding box center [458, 437] width 72 height 15
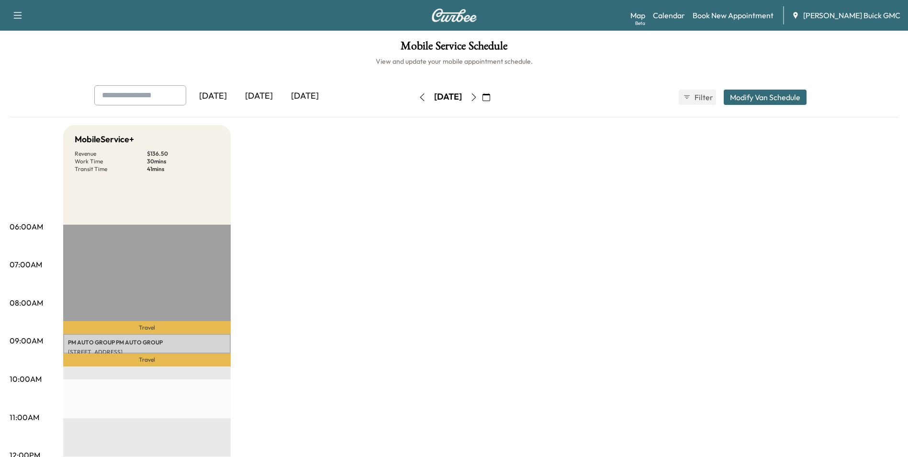
drag, startPoint x: 683, startPoint y: 223, endPoint x: 684, endPoint y: 218, distance: 5.4
click at [220, 94] on div "[DATE]" at bounding box center [213, 96] width 46 height 22
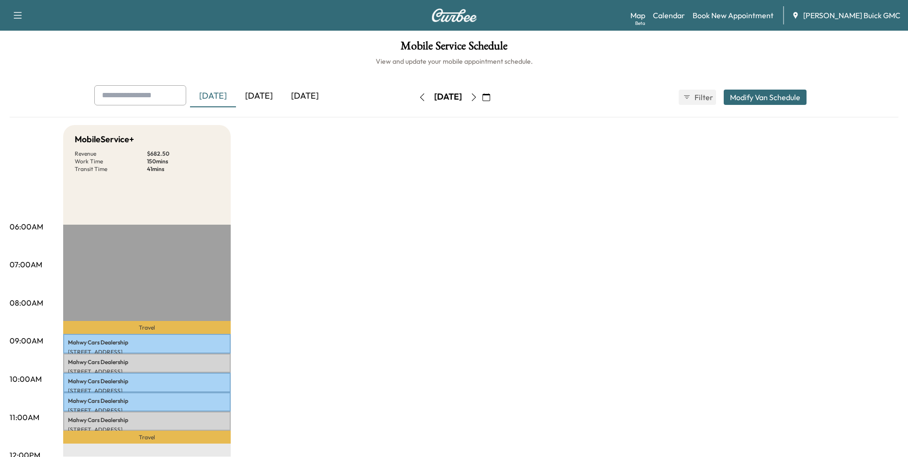
click at [307, 93] on div "[DATE]" at bounding box center [305, 96] width 46 height 22
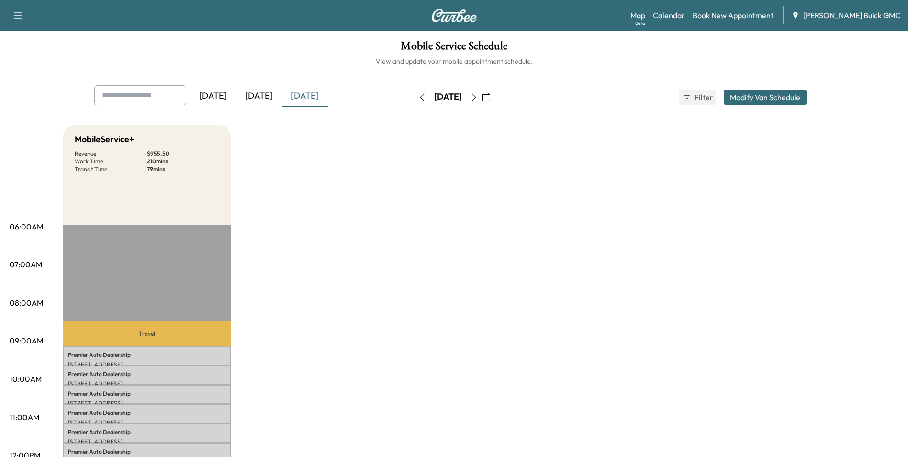
click at [490, 96] on icon "button" at bounding box center [487, 97] width 8 height 8
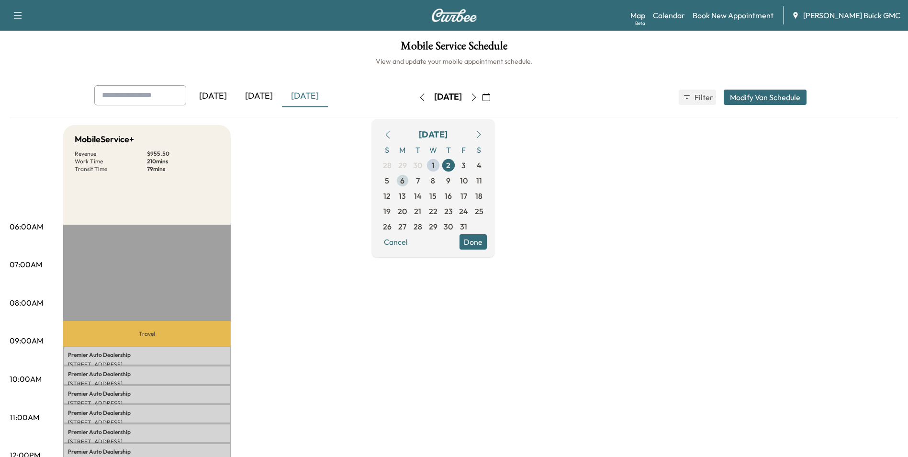
click at [405, 179] on span "6" at bounding box center [402, 180] width 4 height 11
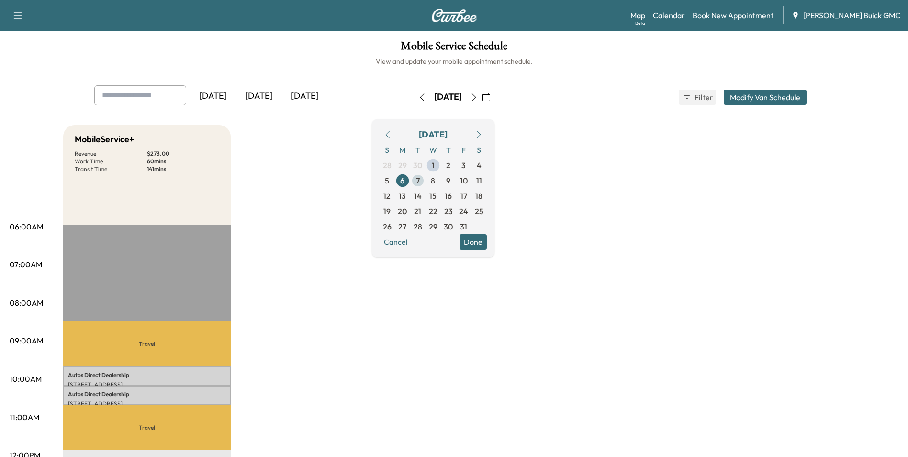
click at [420, 179] on span "7" at bounding box center [418, 180] width 4 height 11
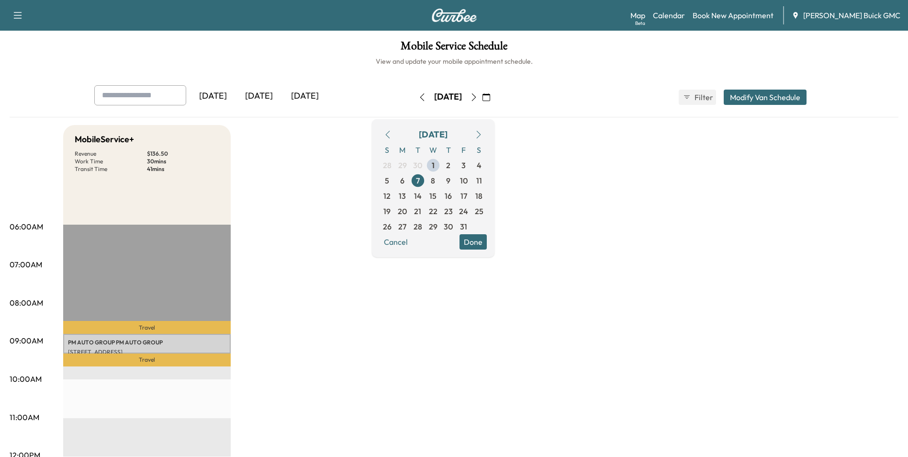
drag, startPoint x: 606, startPoint y: 156, endPoint x: 608, endPoint y: 160, distance: 4.9
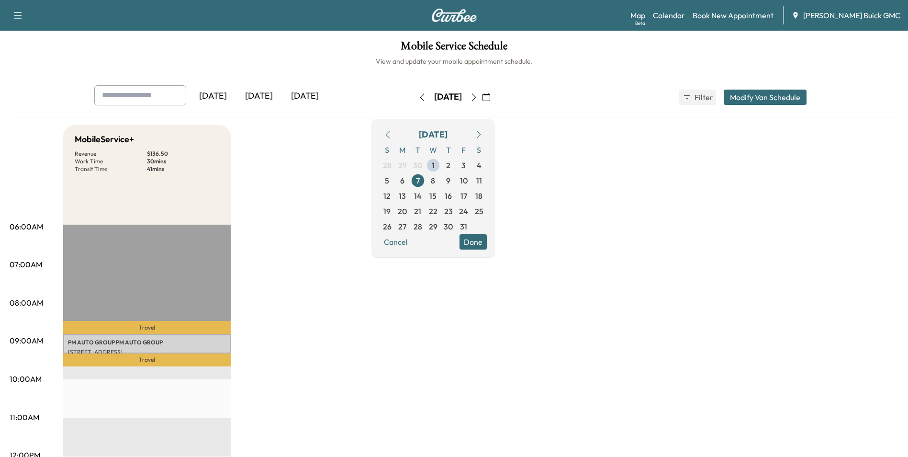
click at [405, 179] on span "6" at bounding box center [402, 180] width 4 height 11
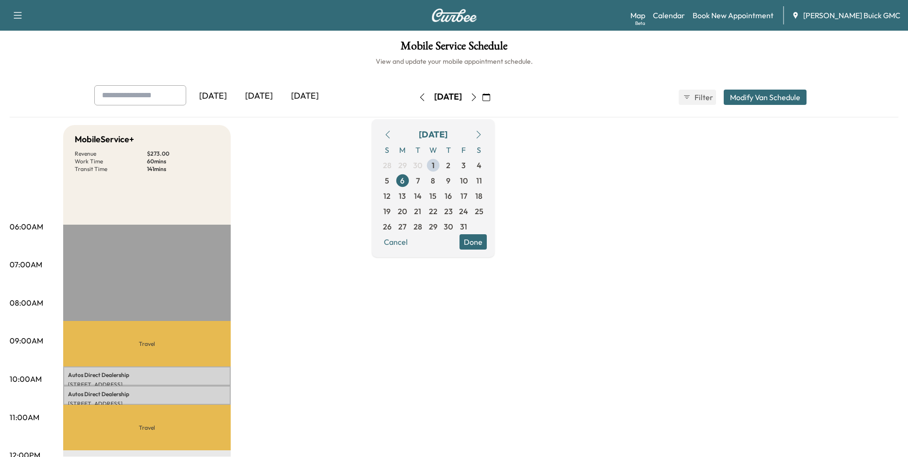
drag, startPoint x: 719, startPoint y: 205, endPoint x: 715, endPoint y: 214, distance: 9.4
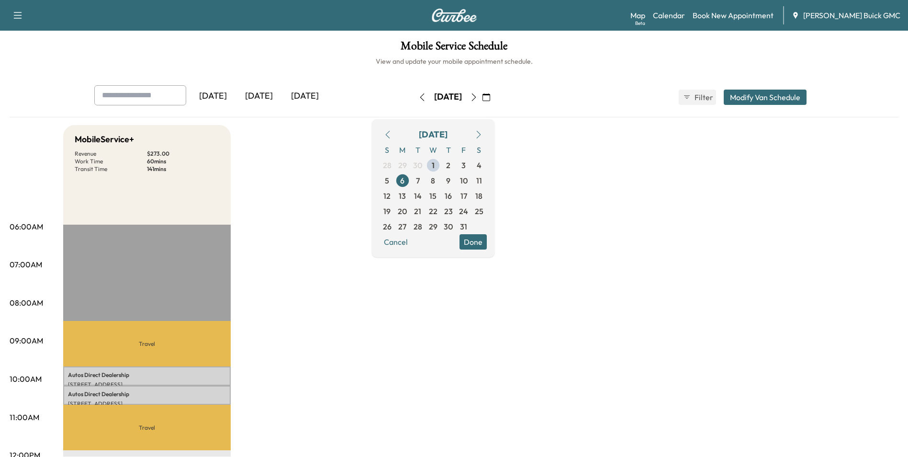
drag, startPoint x: 653, startPoint y: 200, endPoint x: 564, endPoint y: 187, distance: 89.4
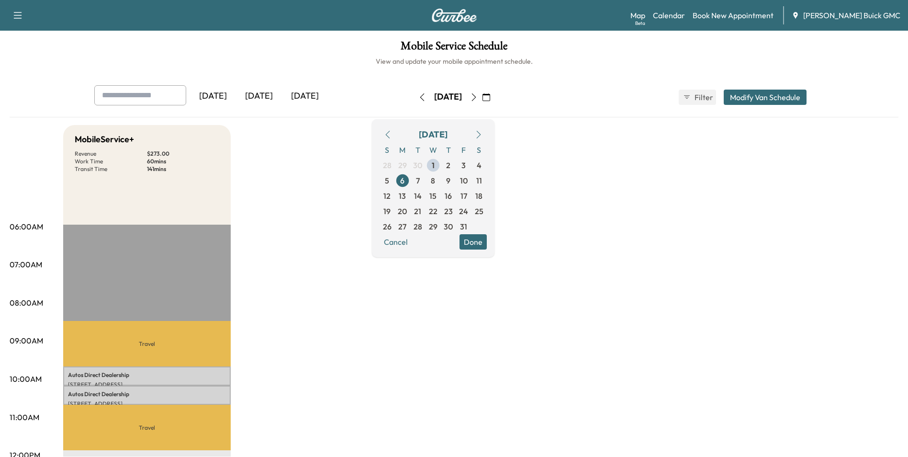
click at [420, 180] on span "7" at bounding box center [418, 180] width 4 height 11
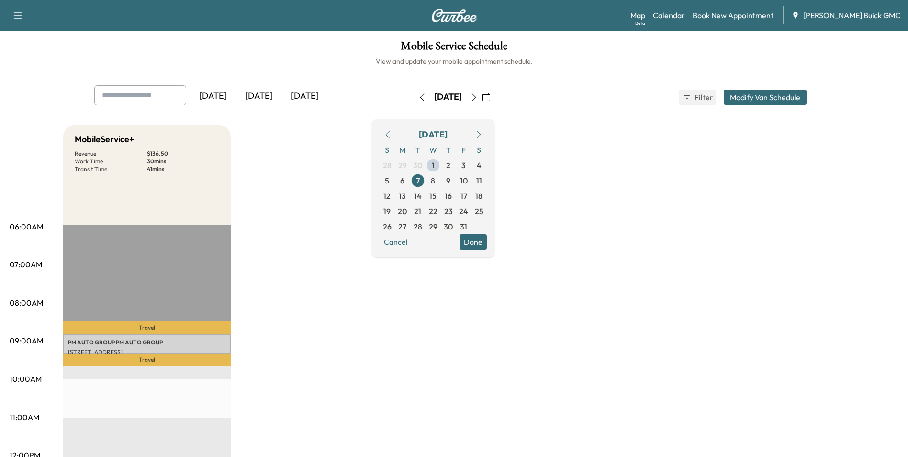
click at [490, 97] on icon "button" at bounding box center [487, 97] width 8 height 8
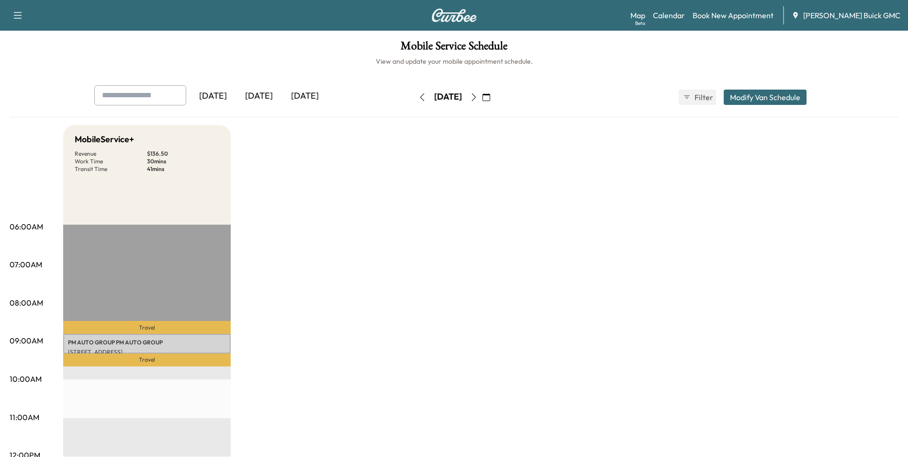
click at [490, 97] on icon "button" at bounding box center [487, 97] width 8 height 8
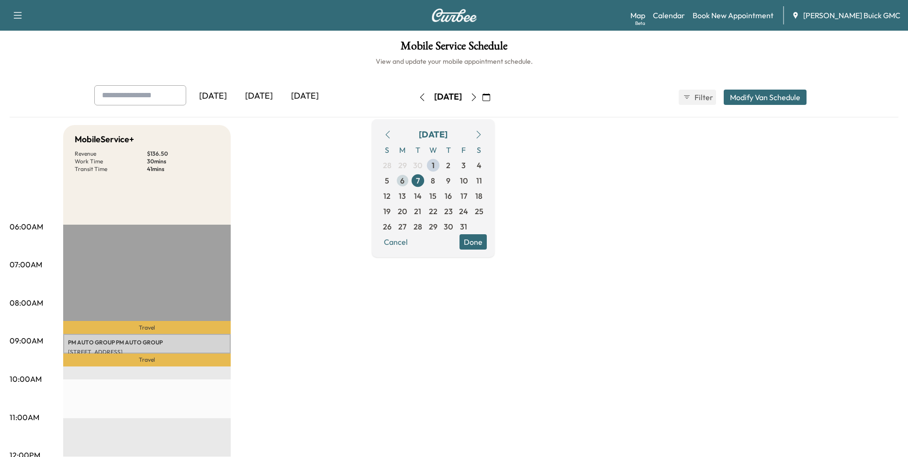
click at [405, 180] on span "6" at bounding box center [402, 180] width 4 height 11
